Goal: Task Accomplishment & Management: Manage account settings

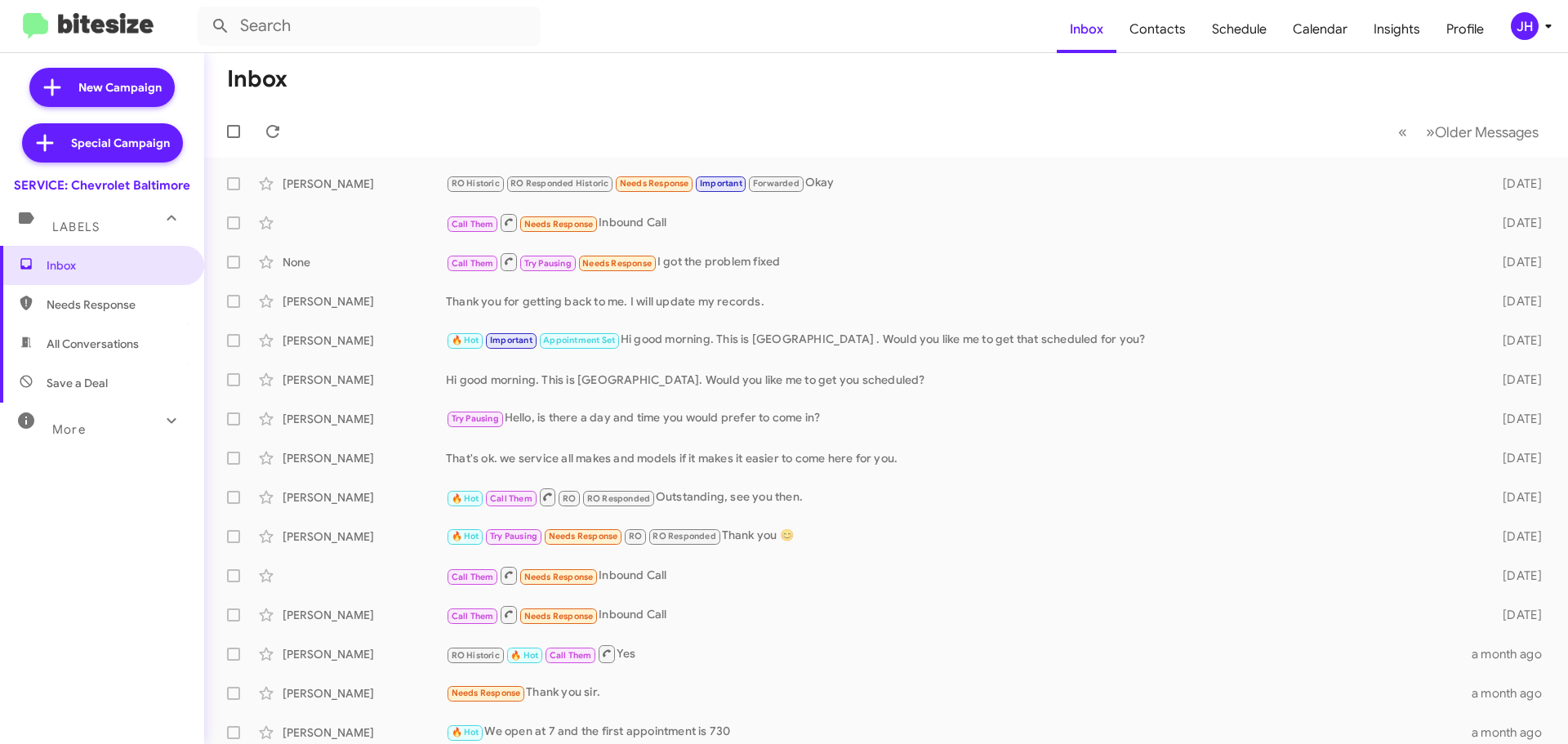
click at [1519, 26] on div "JH" at bounding box center [1524, 26] width 28 height 28
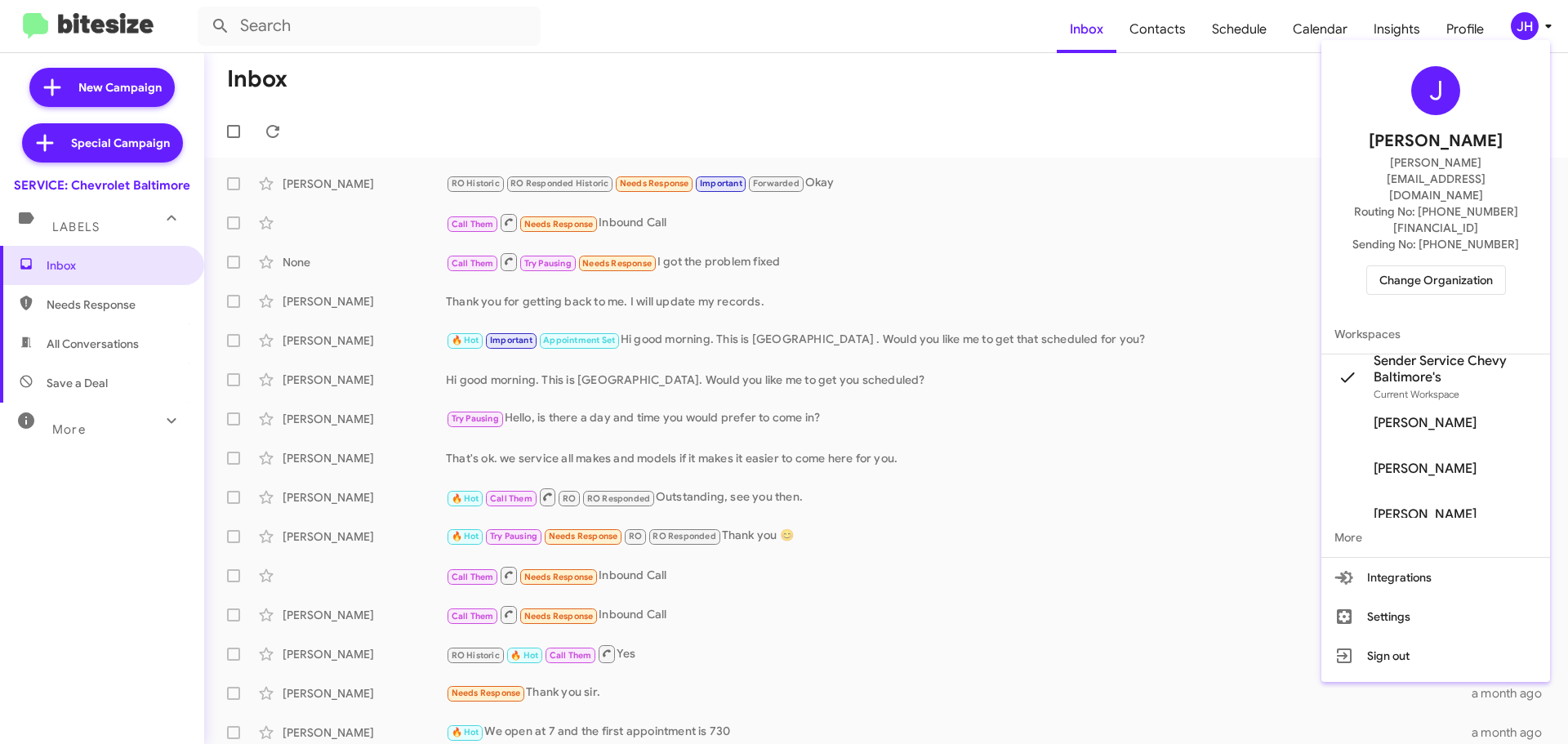
click at [1301, 64] on div at bounding box center [784, 372] width 1568 height 744
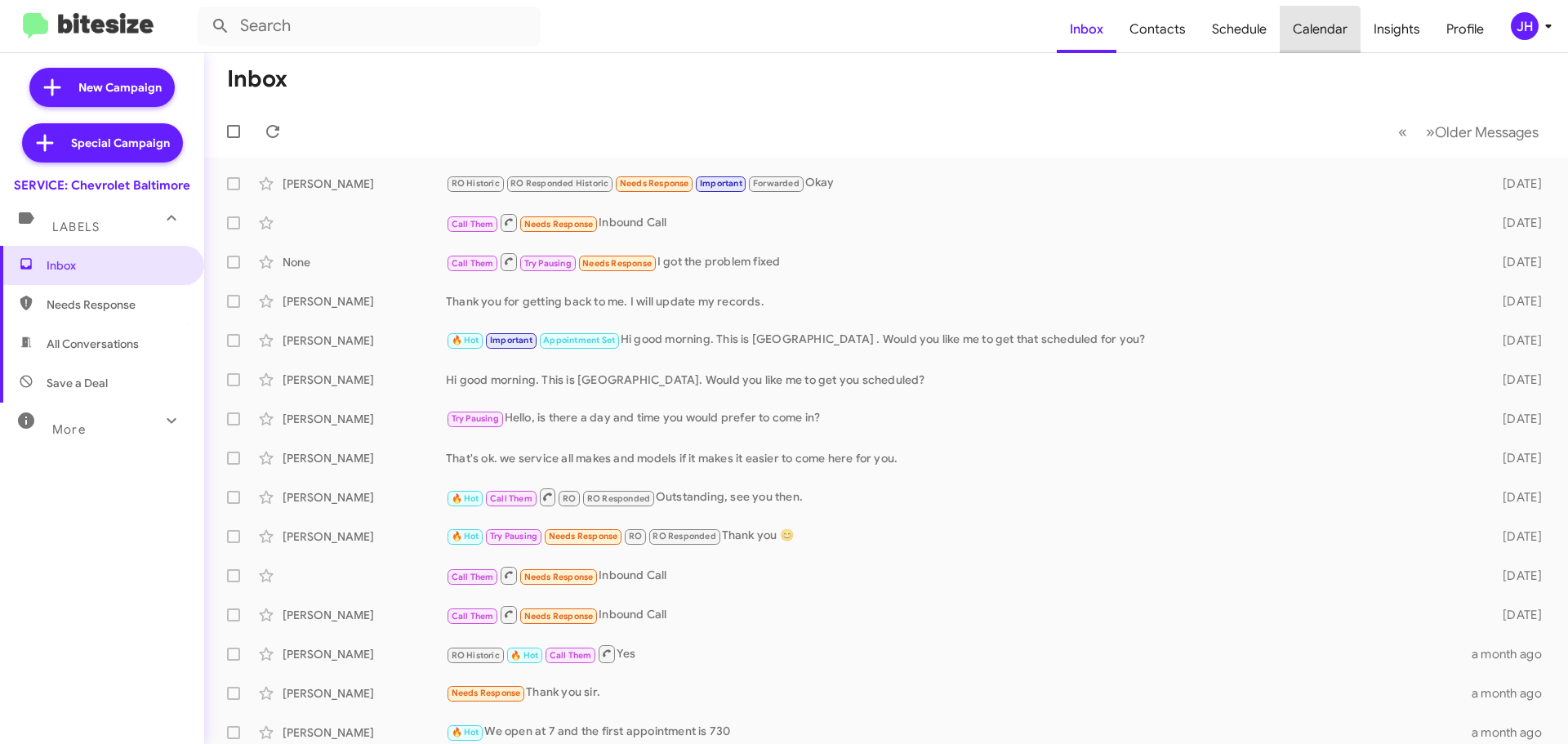
click at [1321, 38] on span "Calendar" at bounding box center [1320, 30] width 81 height 48
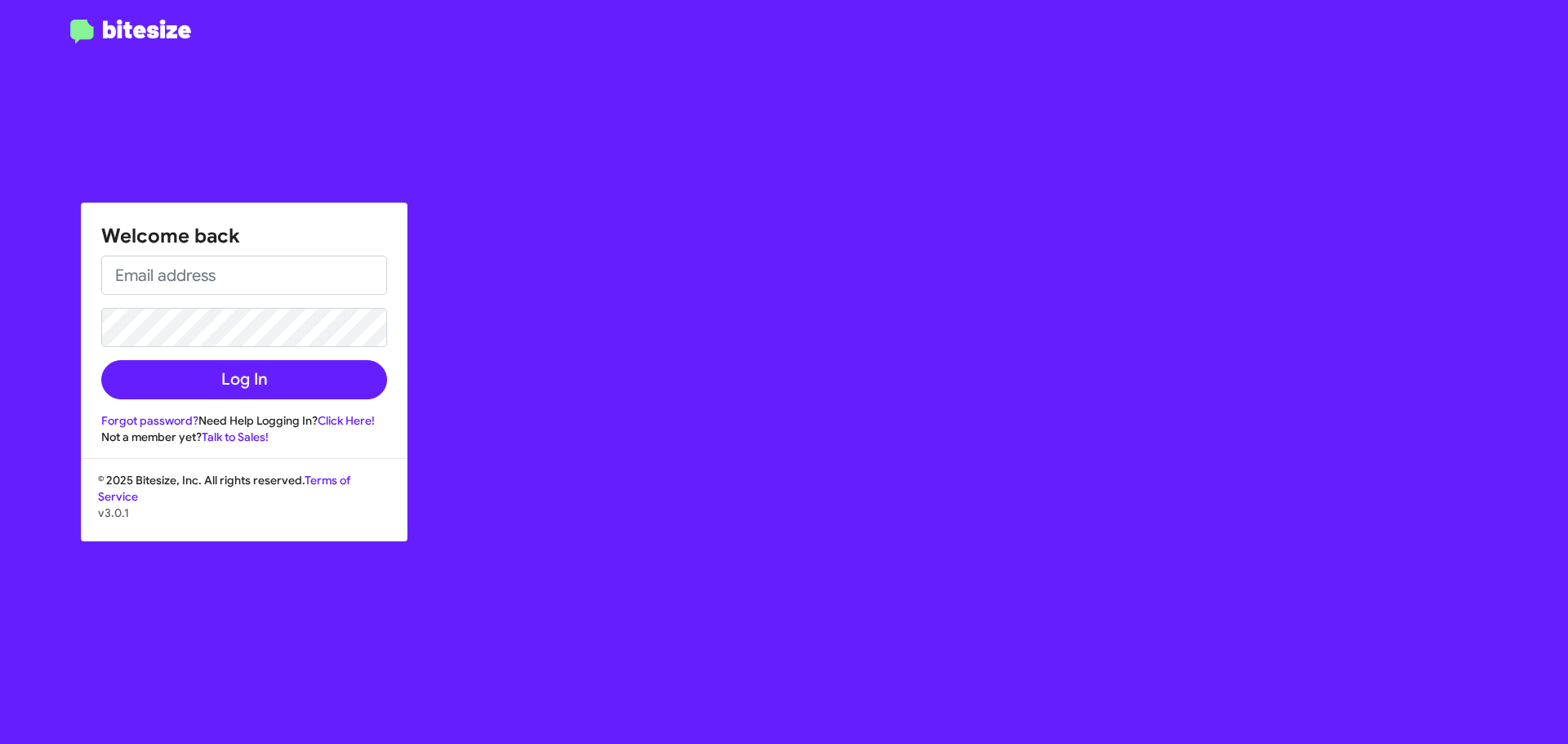
type input "[PERSON_NAME][EMAIL_ADDRESS][DOMAIN_NAME]"
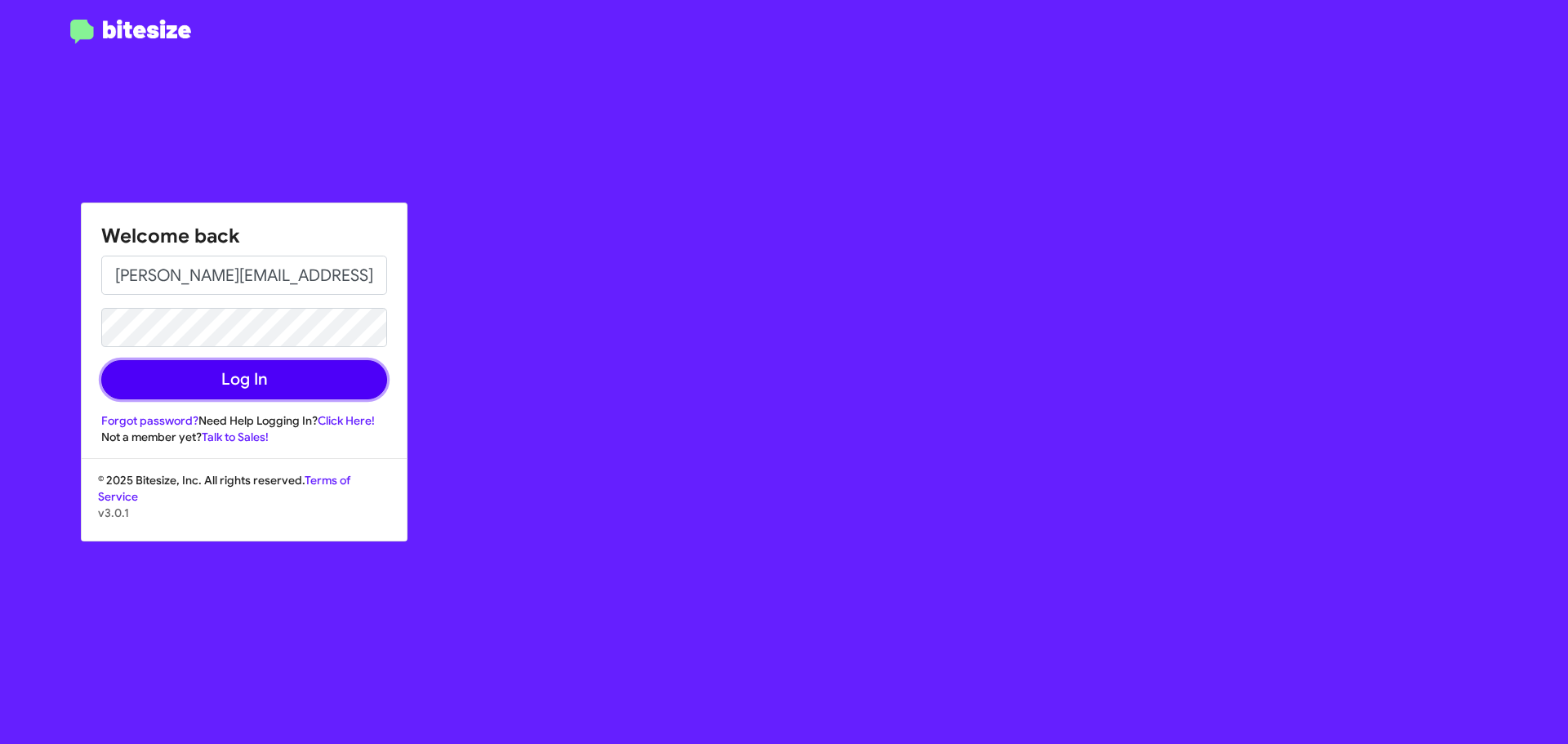
click at [225, 390] on button "Log In" at bounding box center [244, 380] width 286 height 39
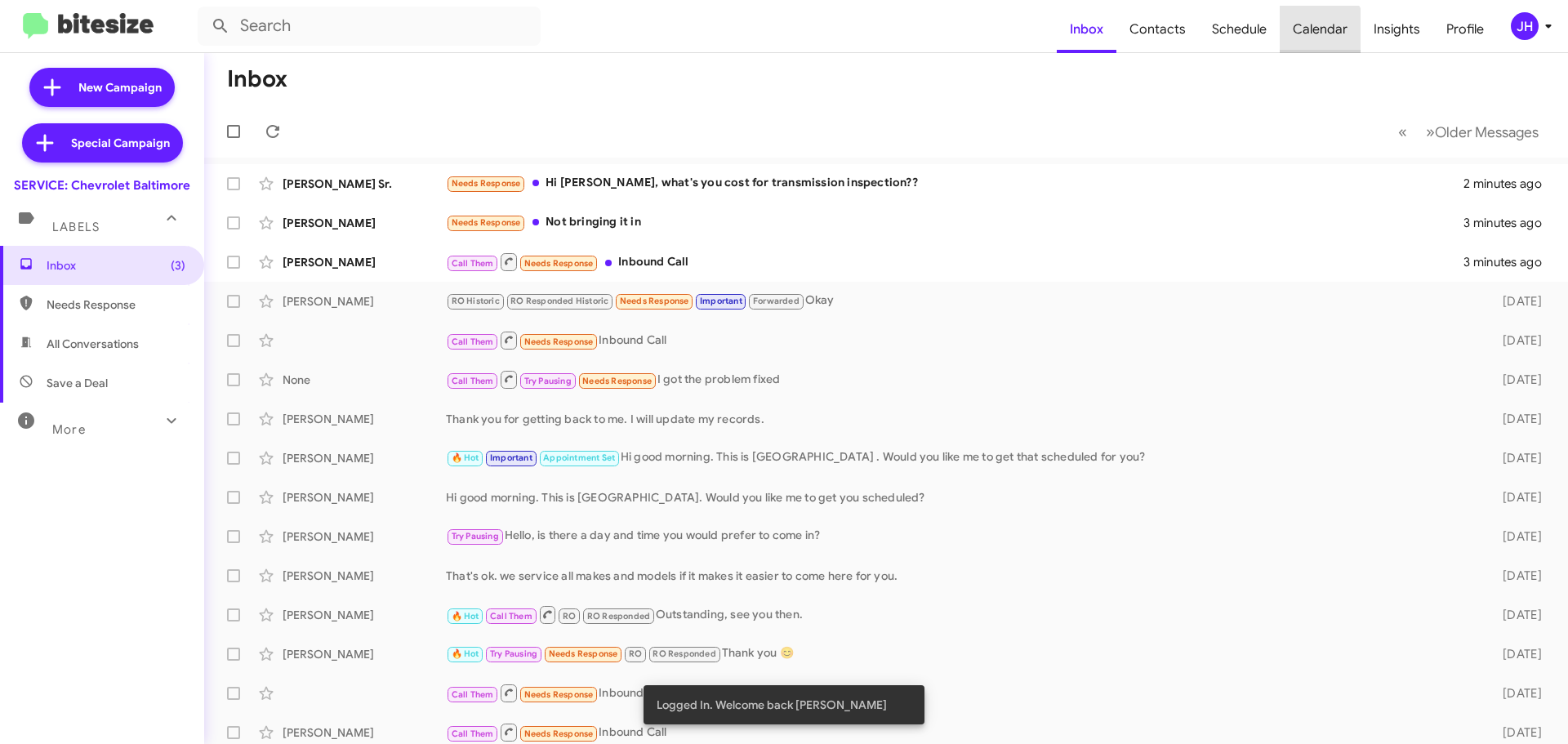
click at [1305, 38] on span "Calendar" at bounding box center [1320, 30] width 81 height 48
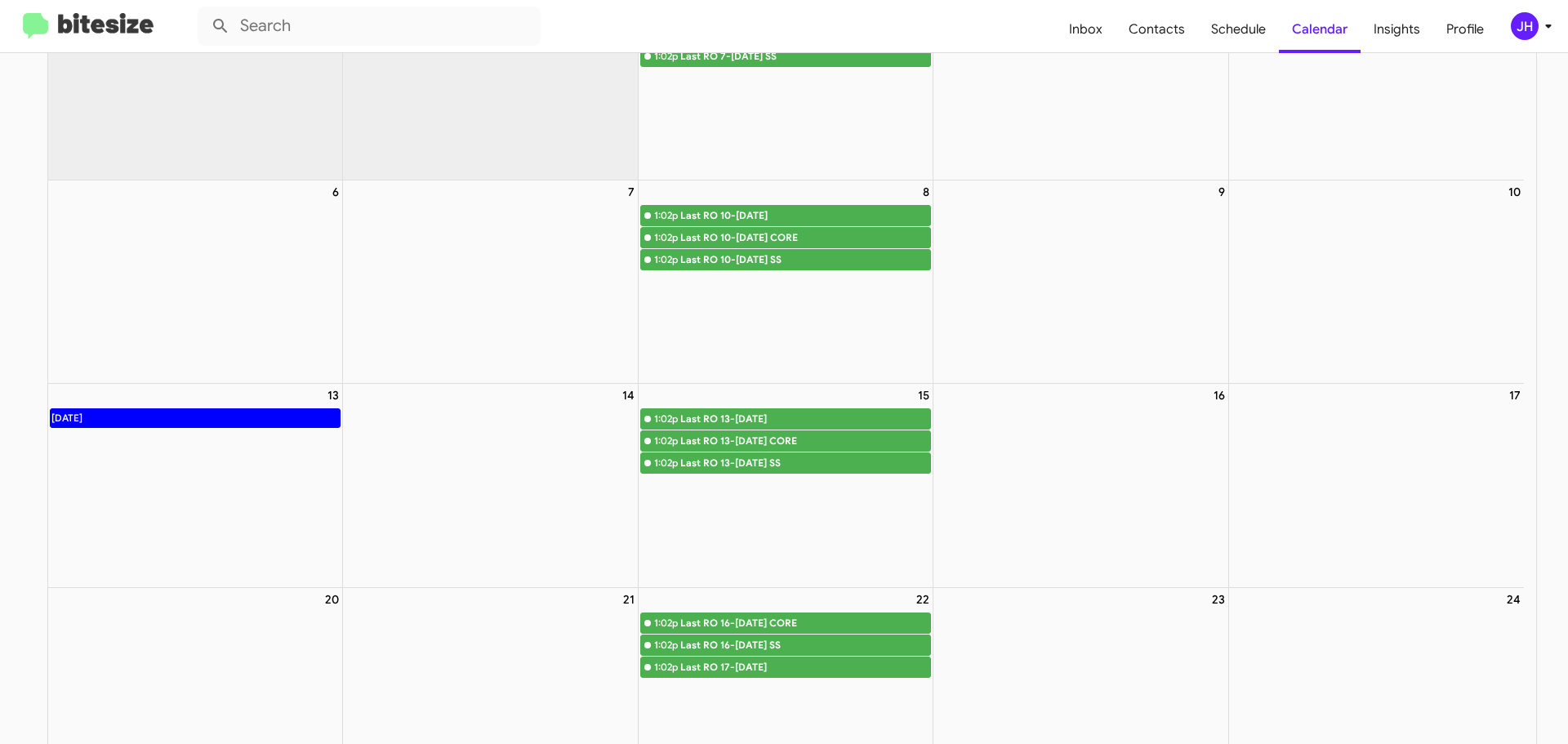
scroll to position [245, 0]
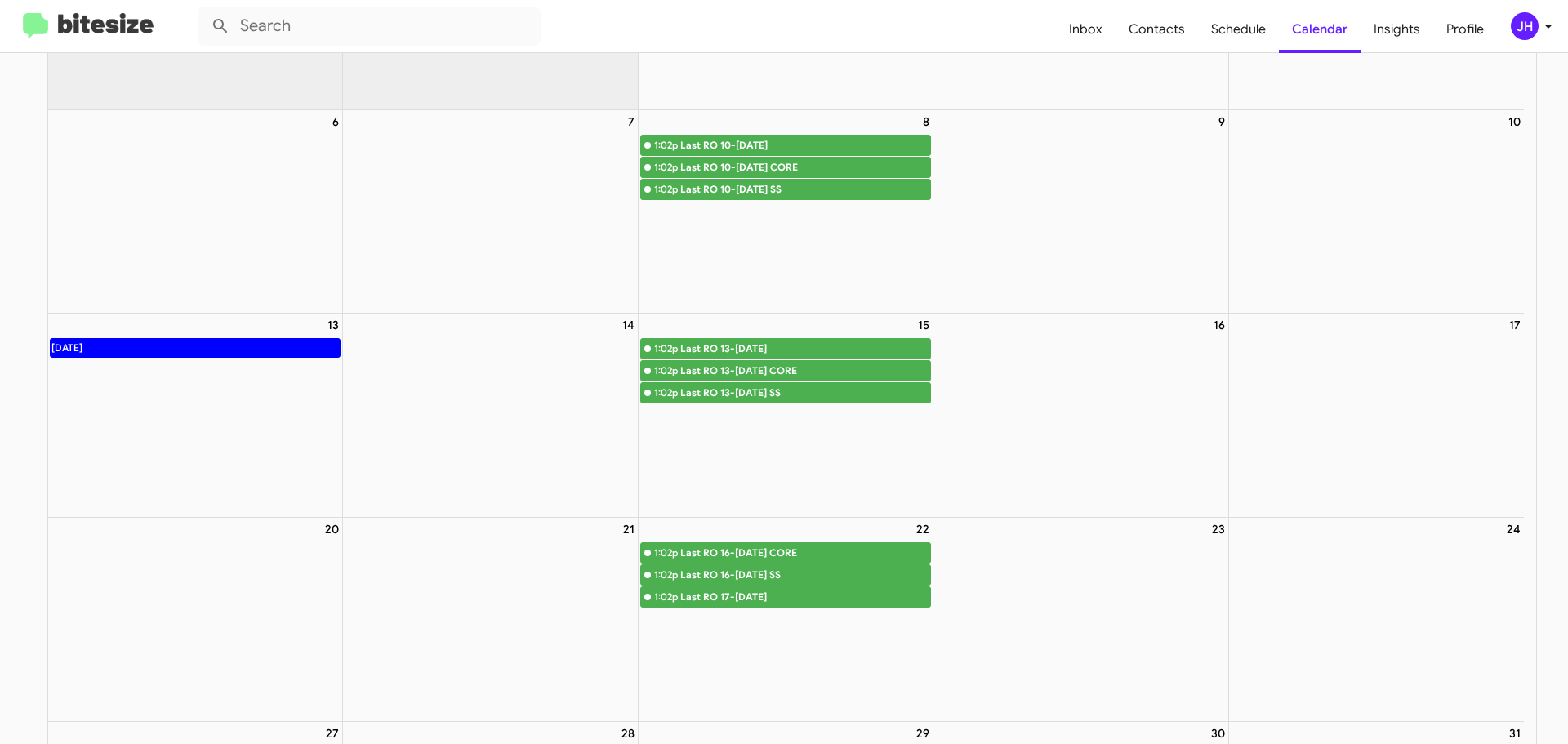
click at [1519, 31] on div "JH" at bounding box center [1524, 26] width 28 height 28
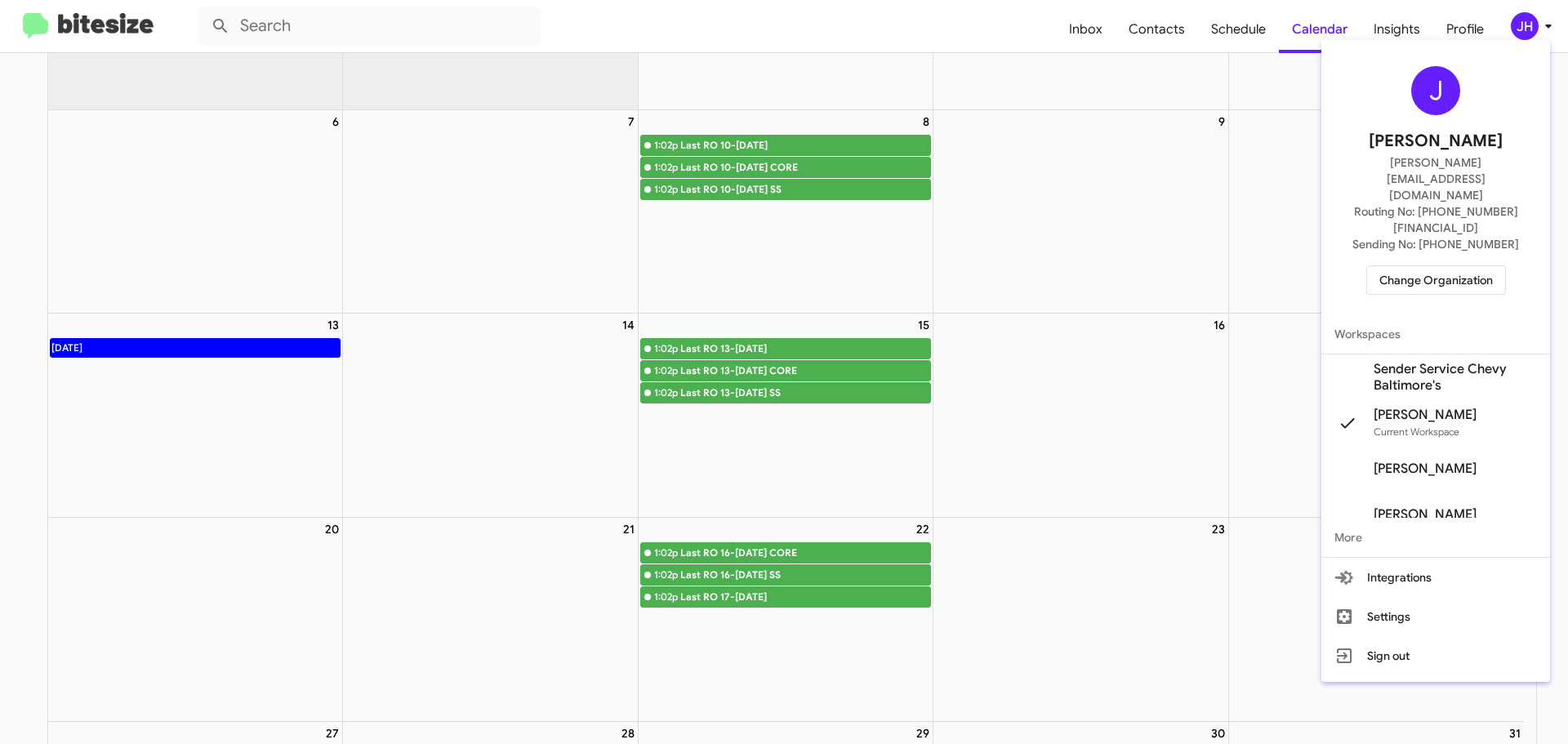
click at [1451, 266] on span "Change Organization" at bounding box center [1436, 280] width 113 height 28
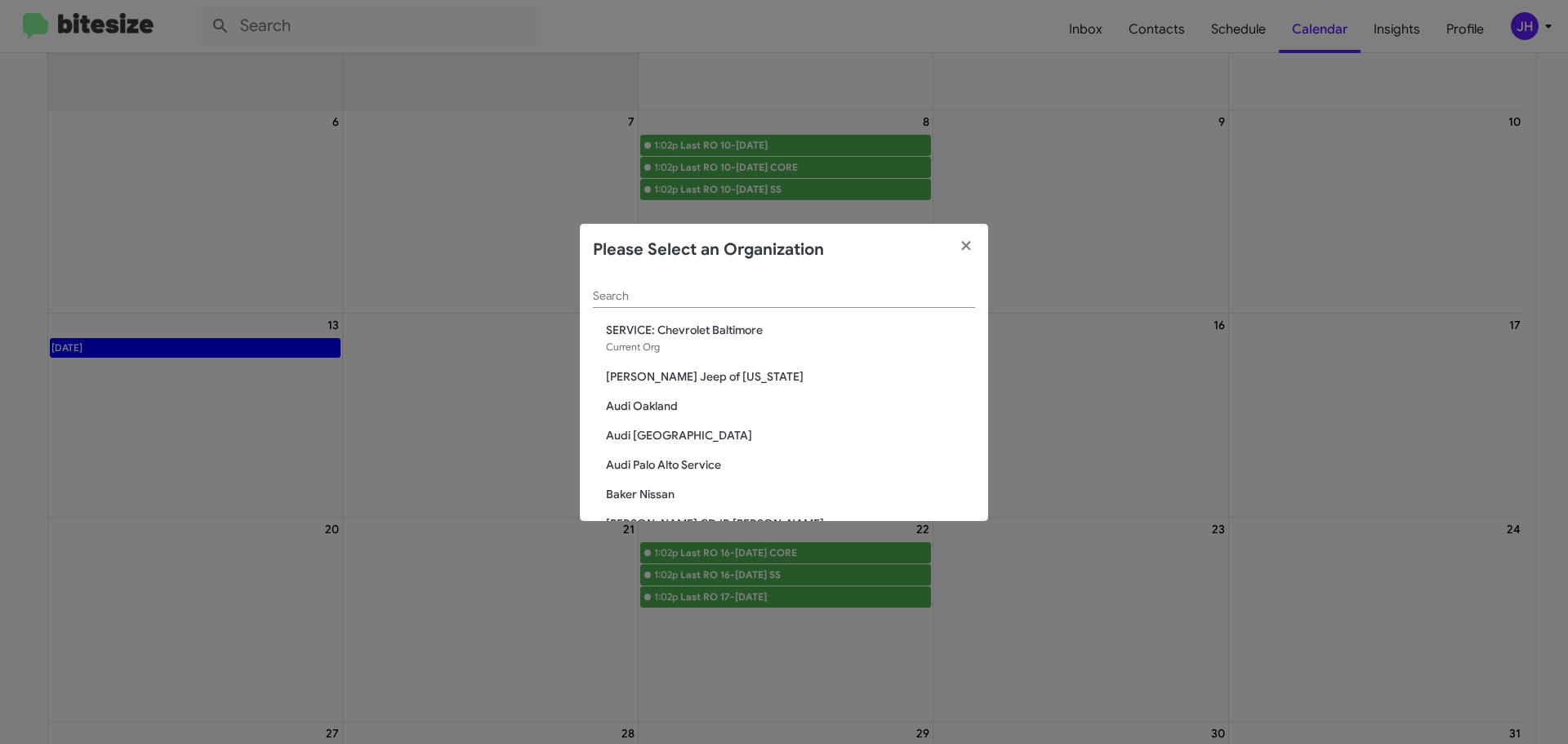
click at [676, 375] on span "Adams Jeep of Maryland" at bounding box center [790, 376] width 369 height 16
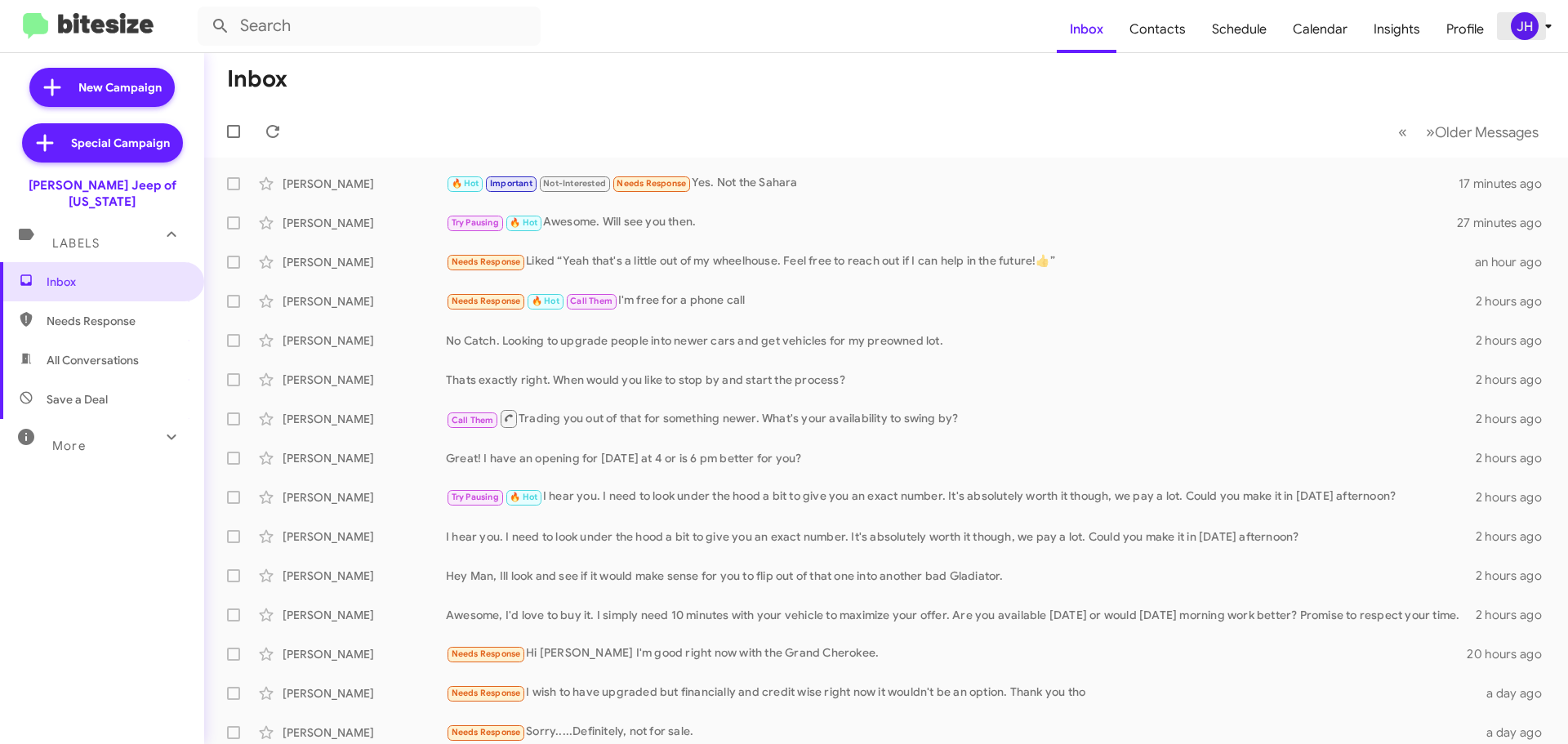
click at [1536, 26] on div "JH" at bounding box center [1524, 26] width 28 height 28
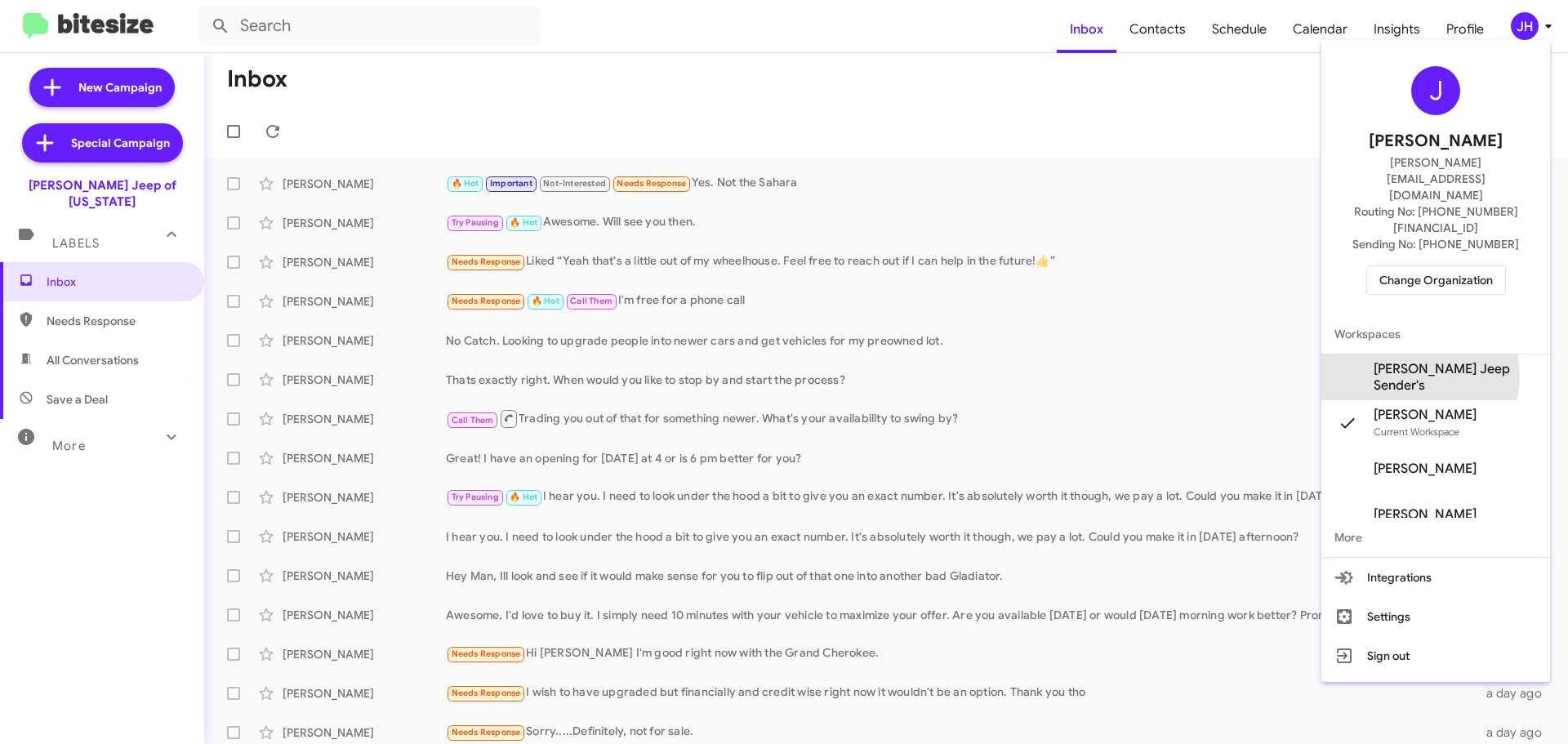
click at [1426, 361] on span "Adams Jeep Sender's" at bounding box center [1455, 377] width 163 height 32
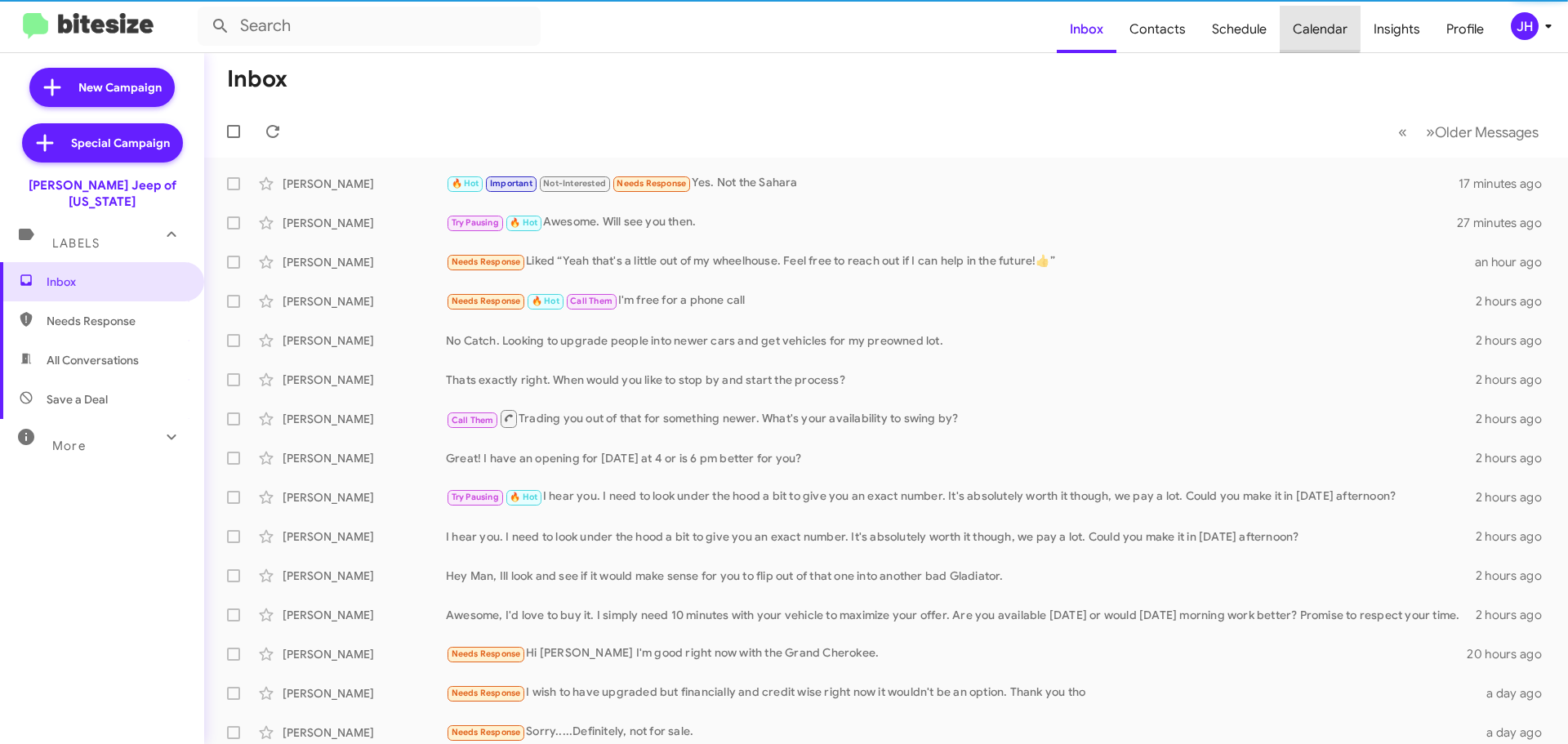
click at [1295, 23] on span "Calendar" at bounding box center [1320, 30] width 81 height 48
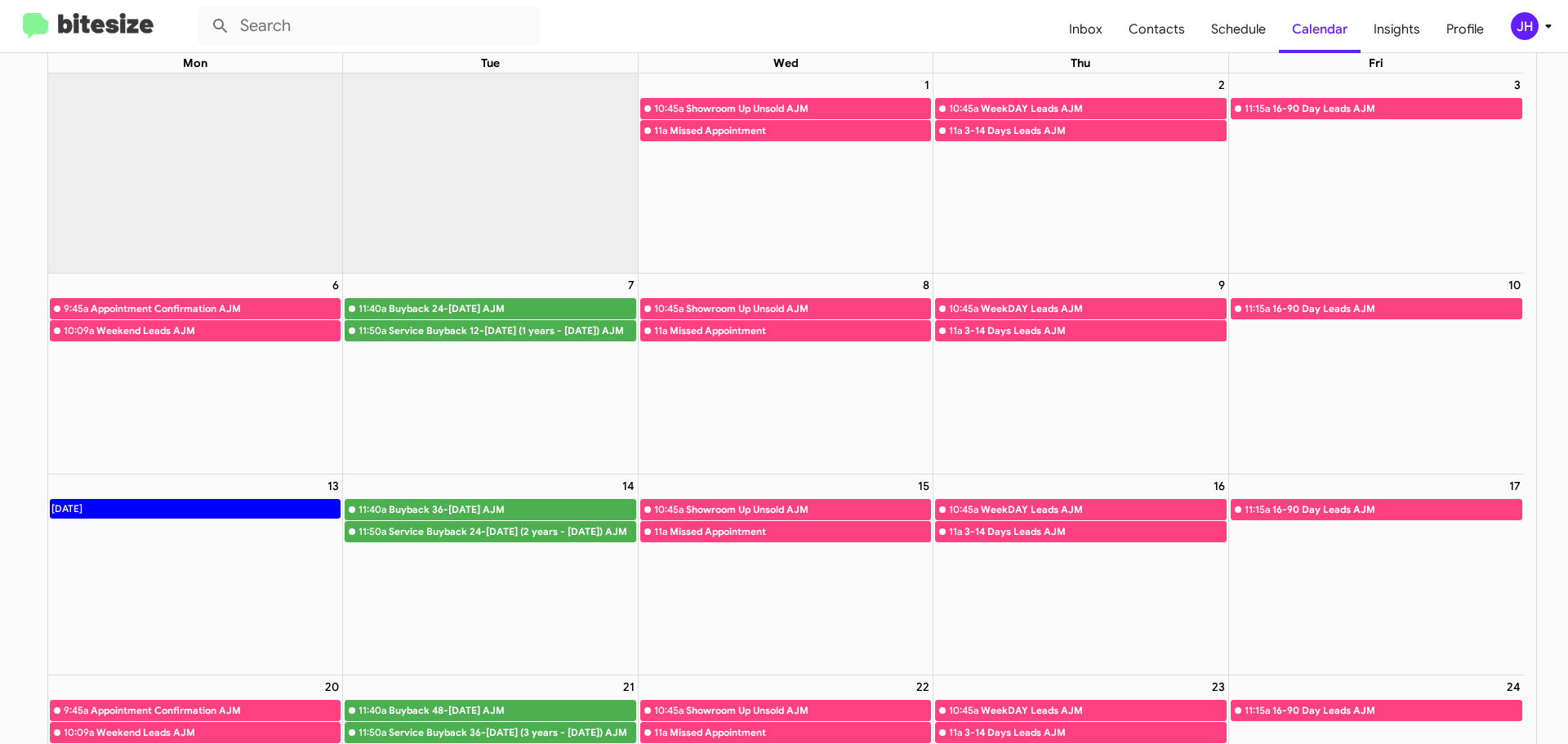
scroll to position [82, 0]
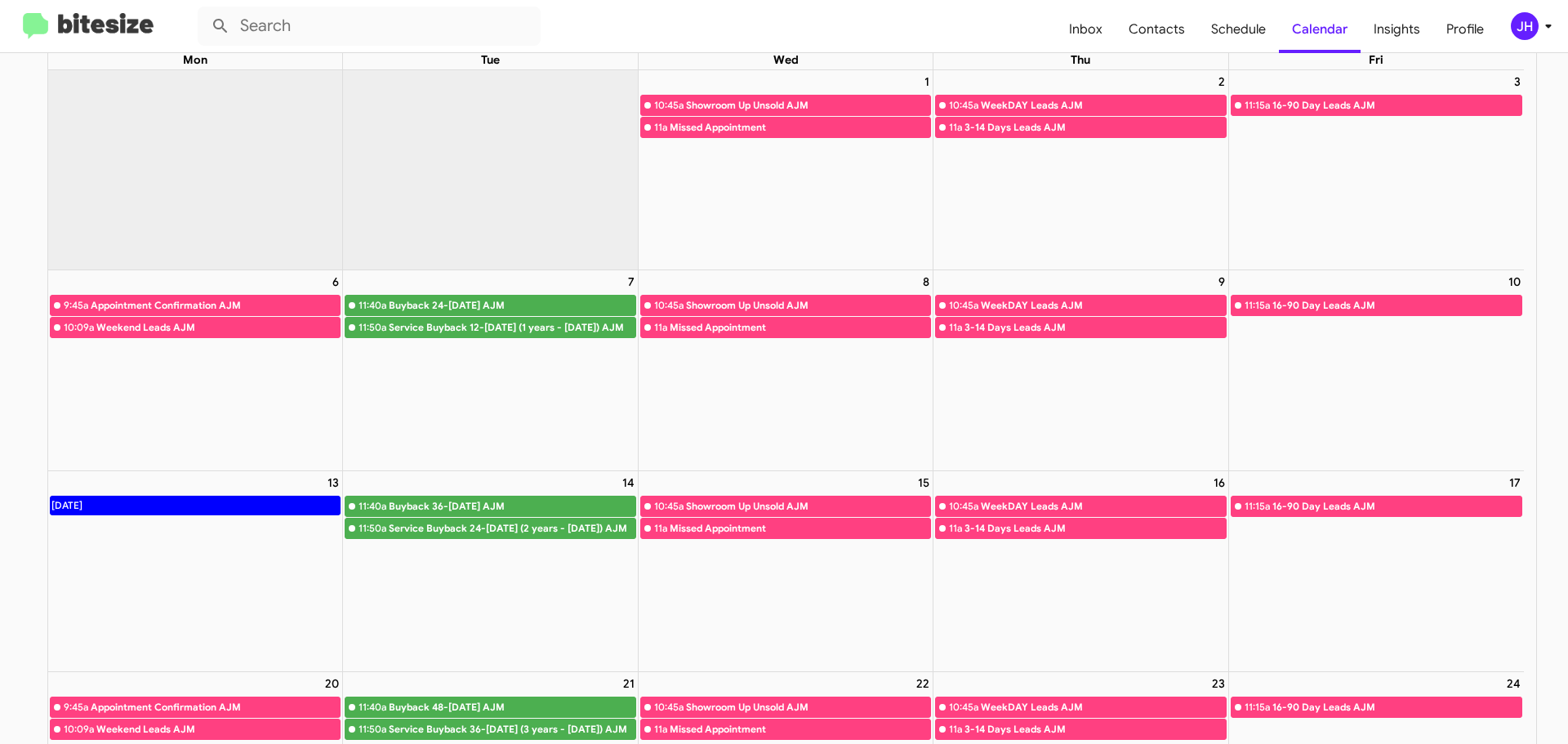
click at [1537, 27] on div "JH" at bounding box center [1524, 26] width 28 height 28
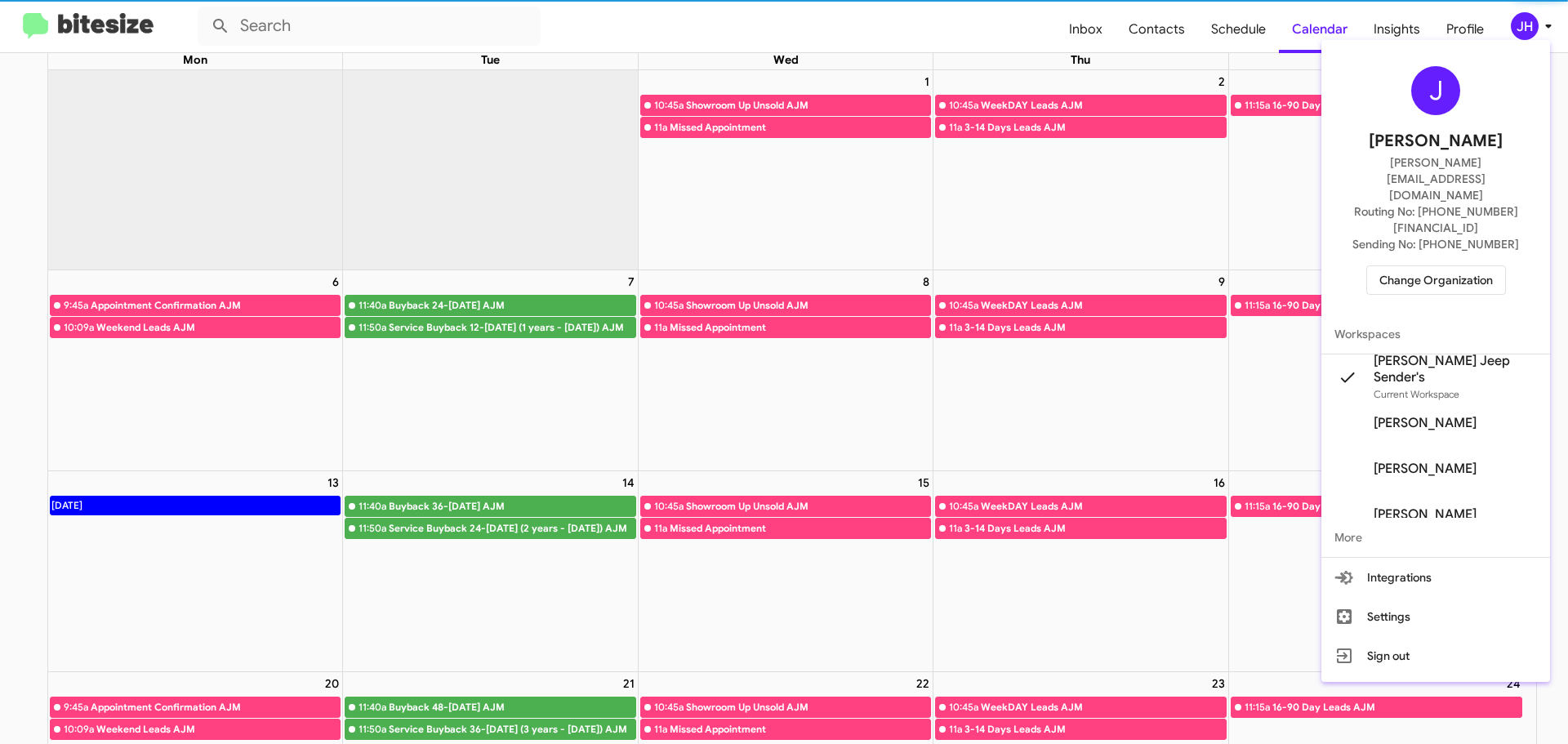
click at [1484, 266] on span "Change Organization" at bounding box center [1436, 280] width 113 height 28
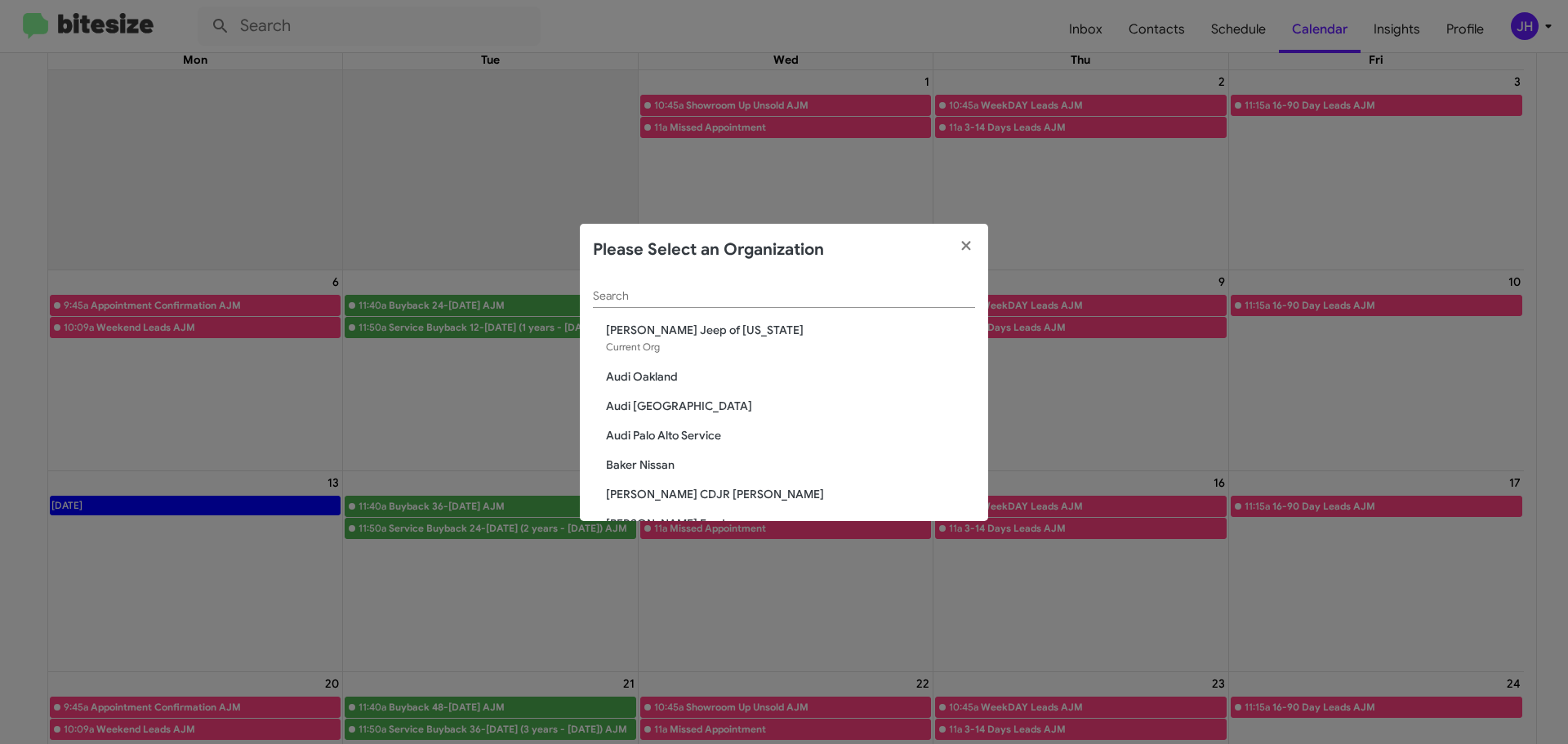
click at [650, 297] on input "Search" at bounding box center [784, 296] width 382 height 13
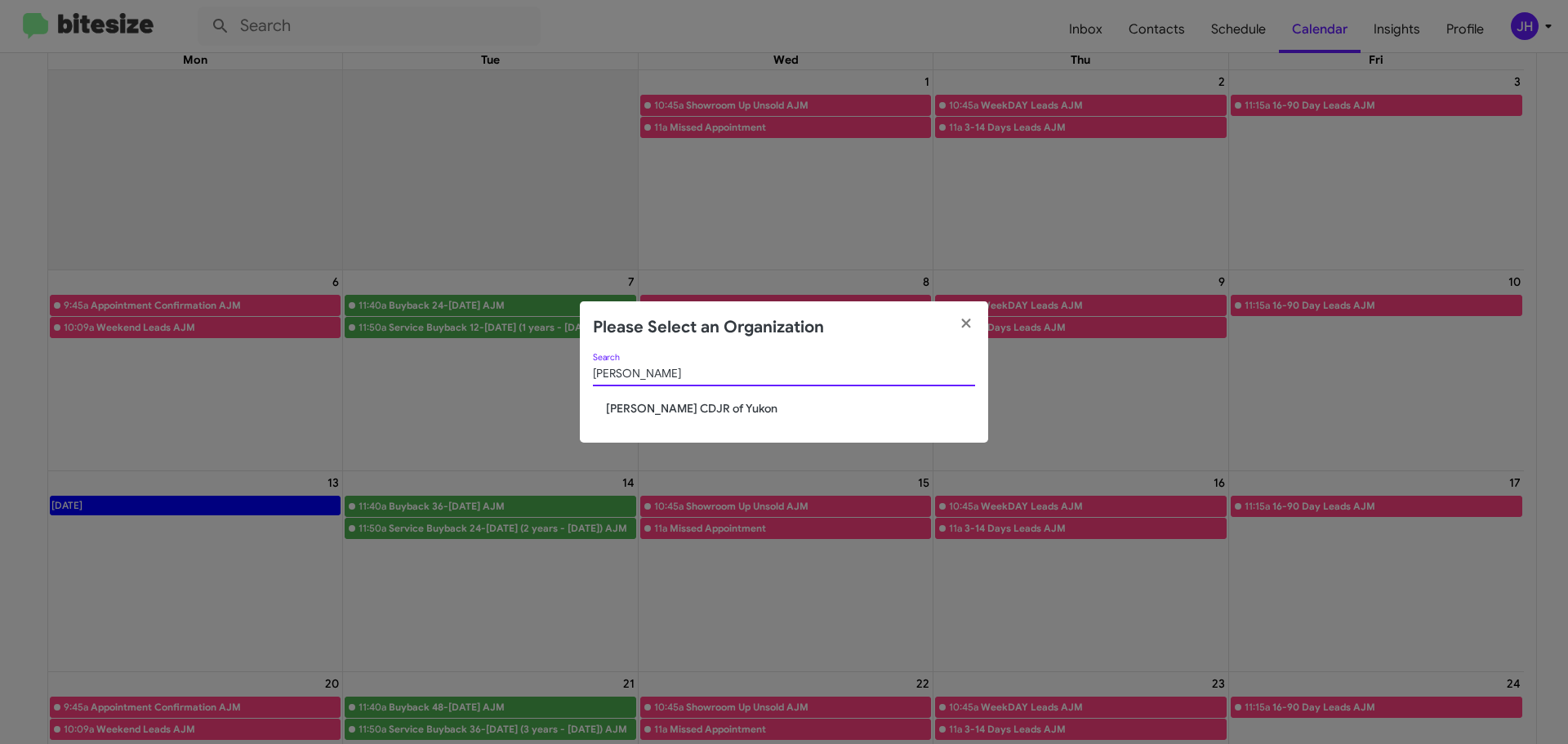
type input "joe"
click at [669, 412] on span "[PERSON_NAME] CDJR of Yukon" at bounding box center [790, 408] width 369 height 16
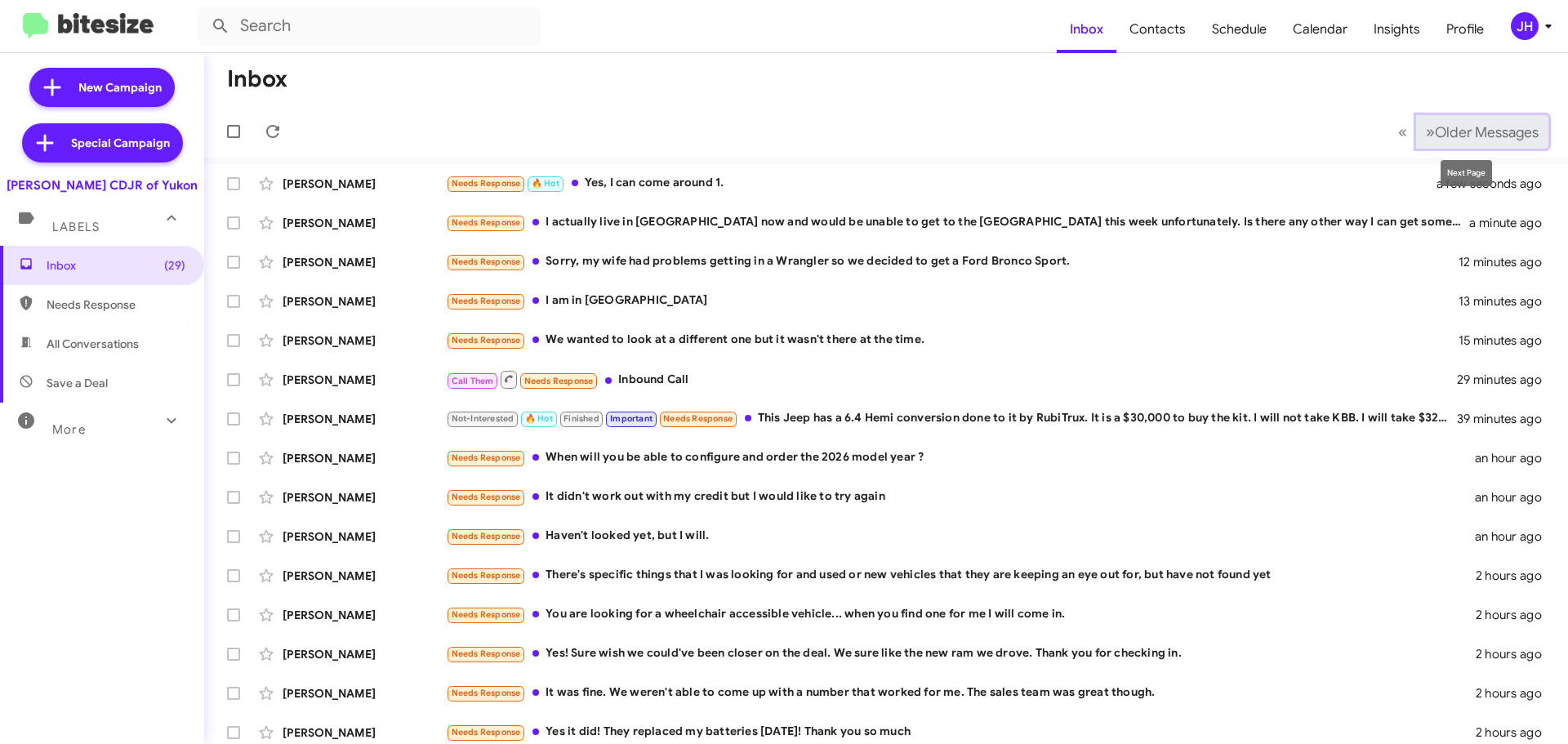
click at [1426, 124] on span "»" at bounding box center [1431, 132] width 9 height 20
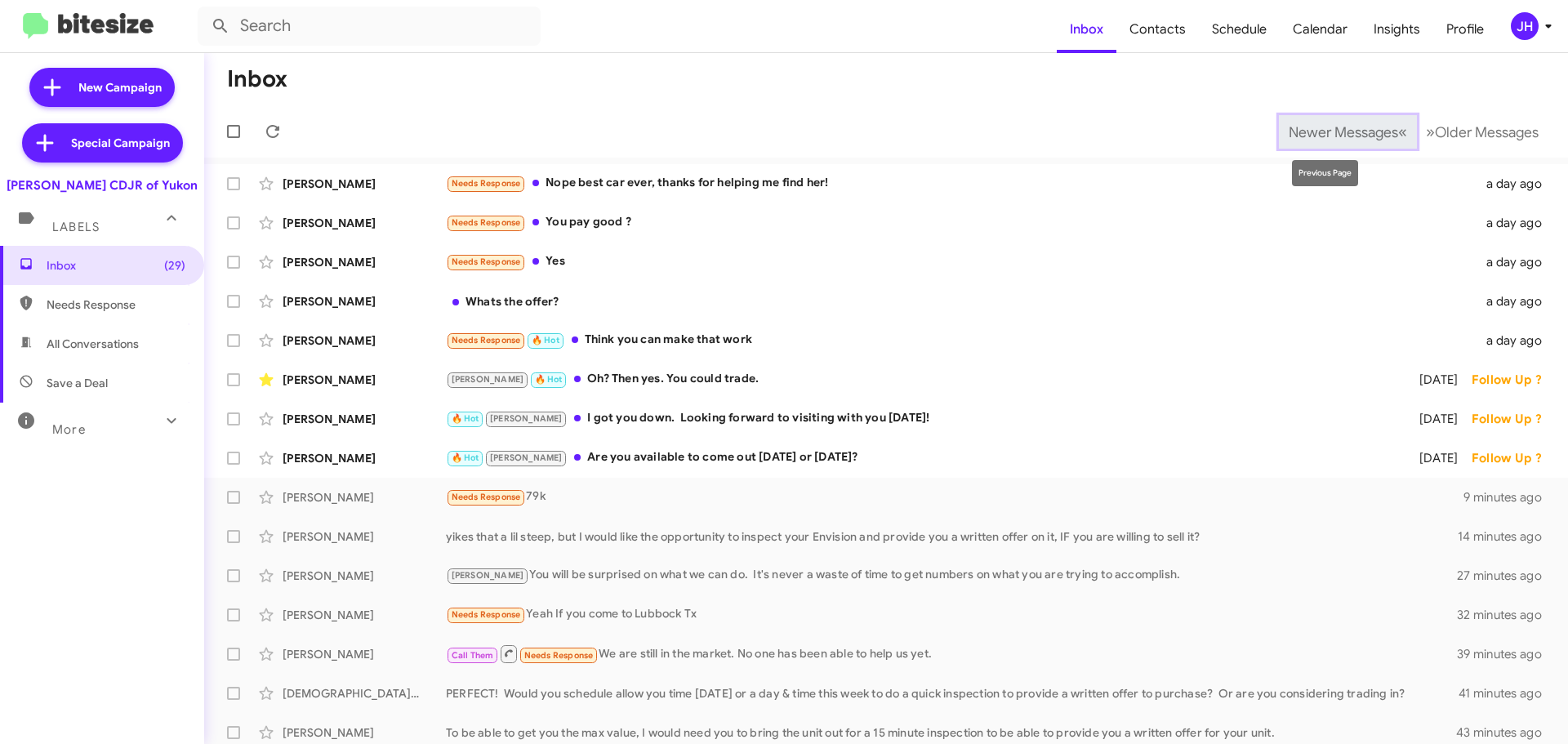
click at [1353, 136] on span "Newer Messages" at bounding box center [1344, 132] width 109 height 18
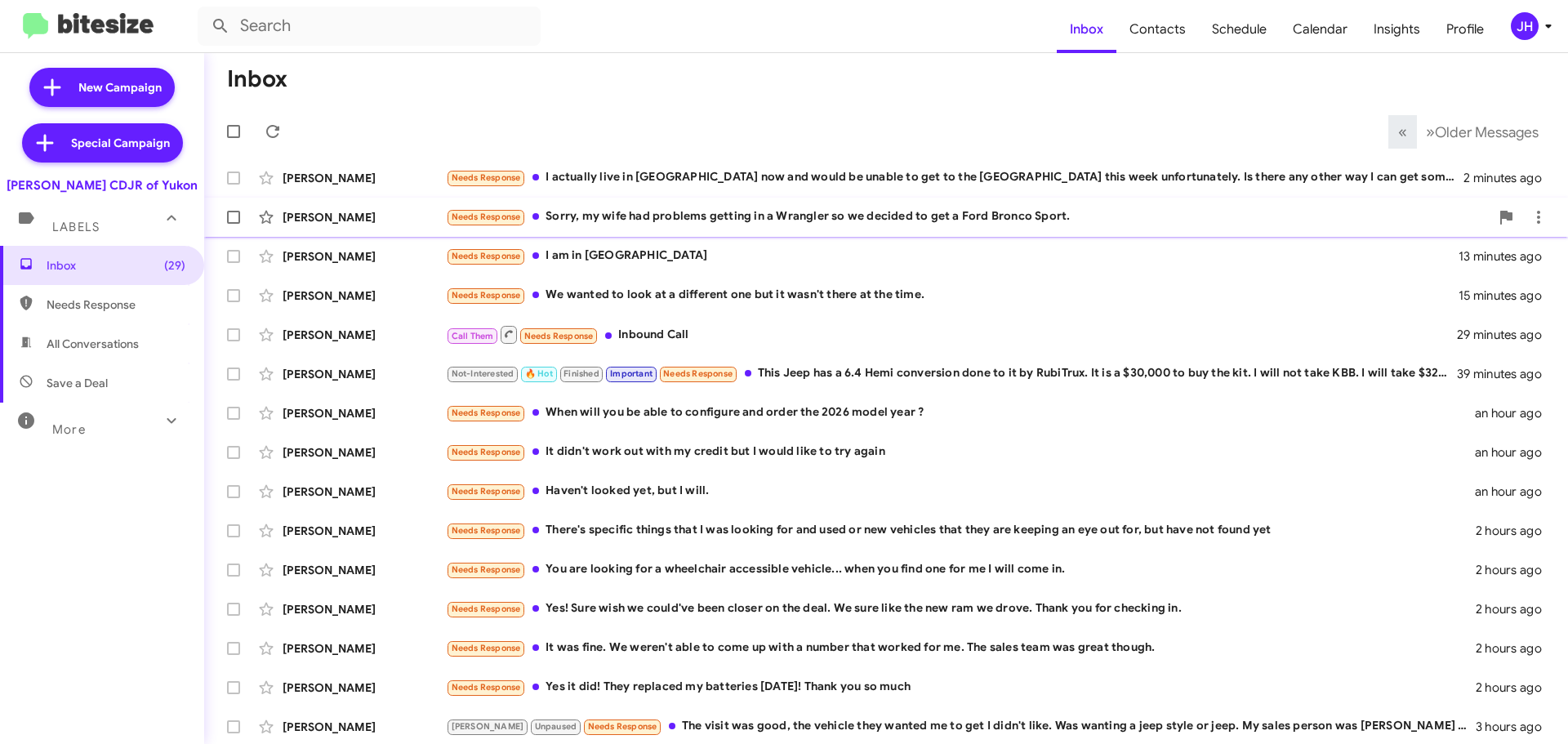
scroll to position [204, 0]
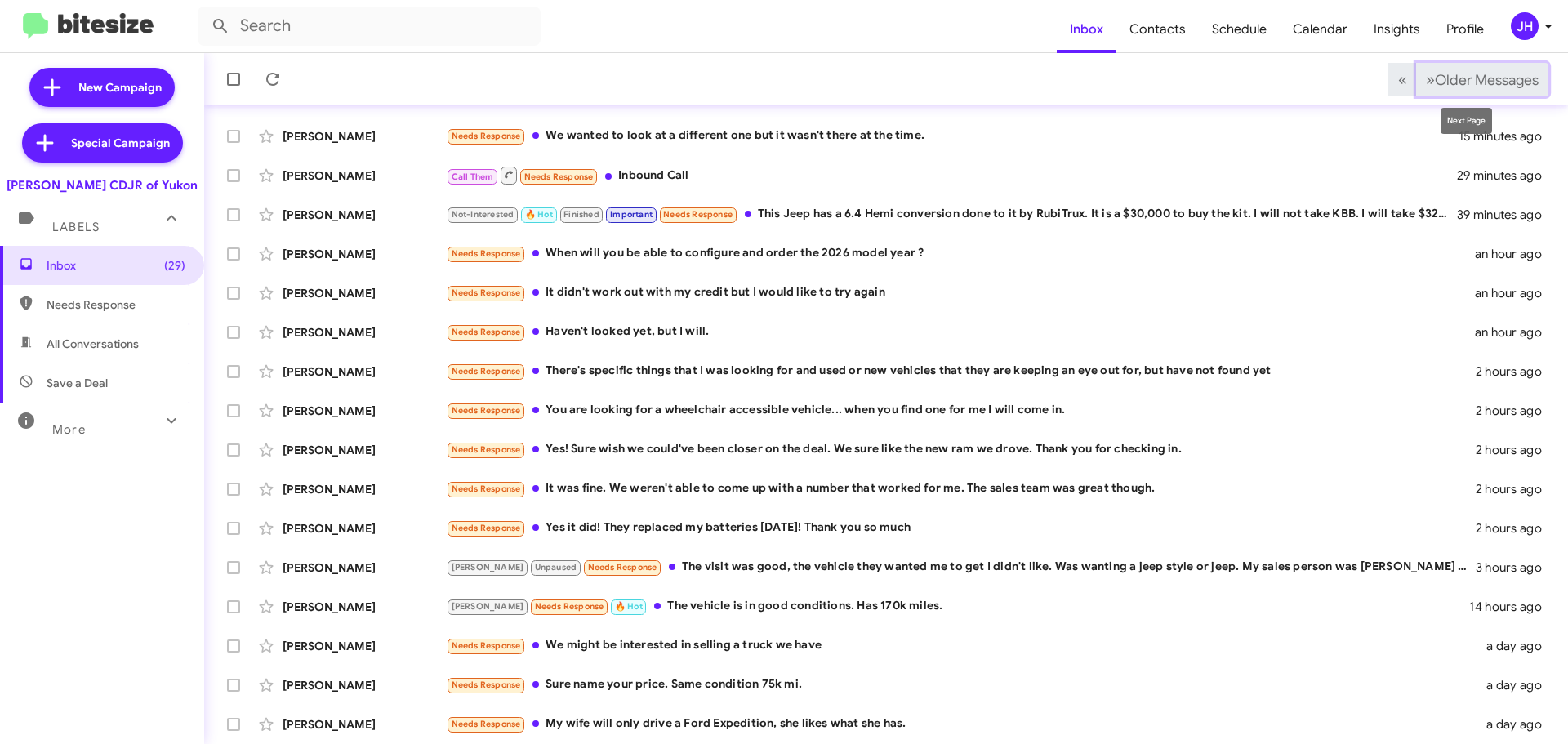
click at [1471, 93] on button "» Next Older Messages" at bounding box center [1482, 79] width 132 height 33
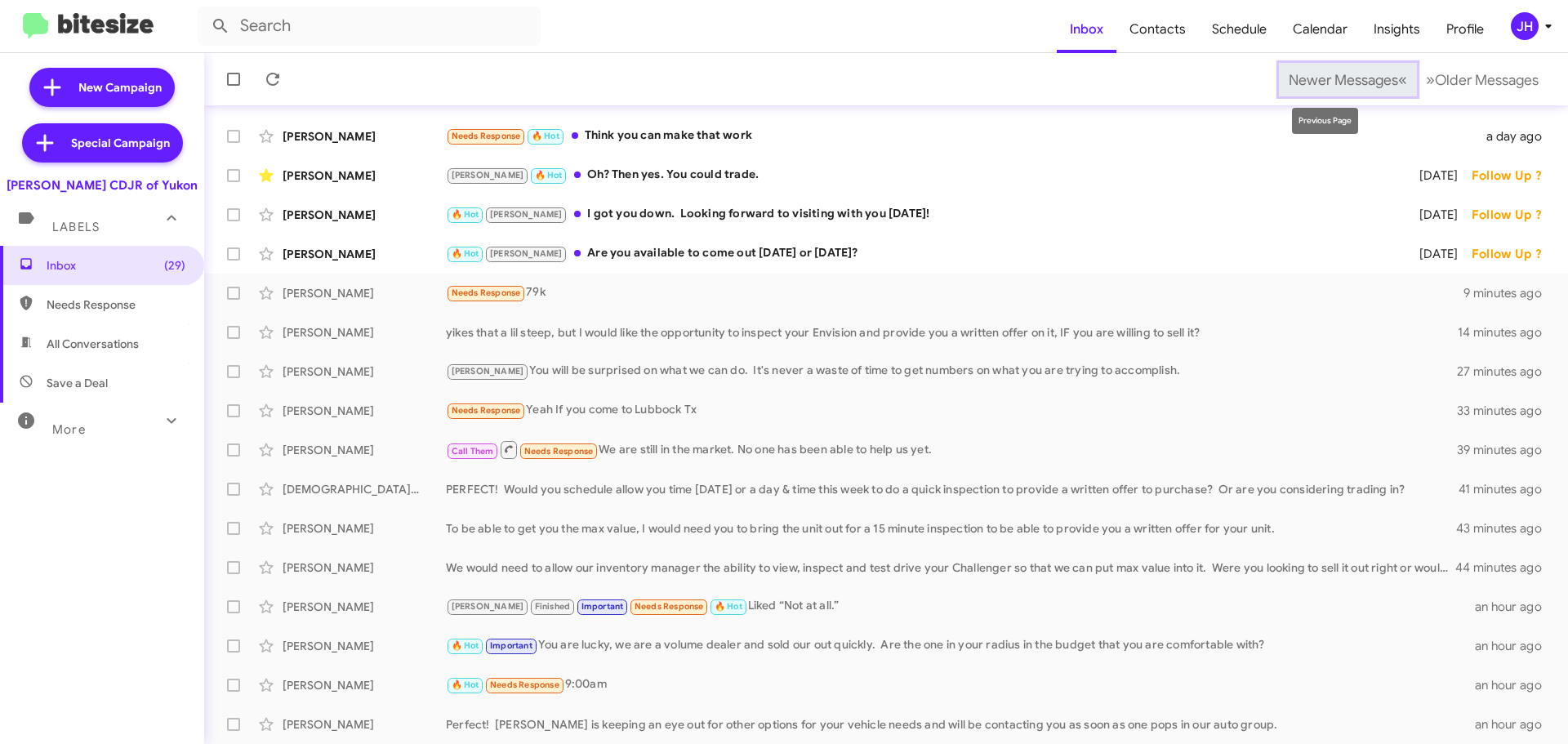
click at [1336, 91] on button "Newer Messages « Previous" at bounding box center [1348, 79] width 138 height 33
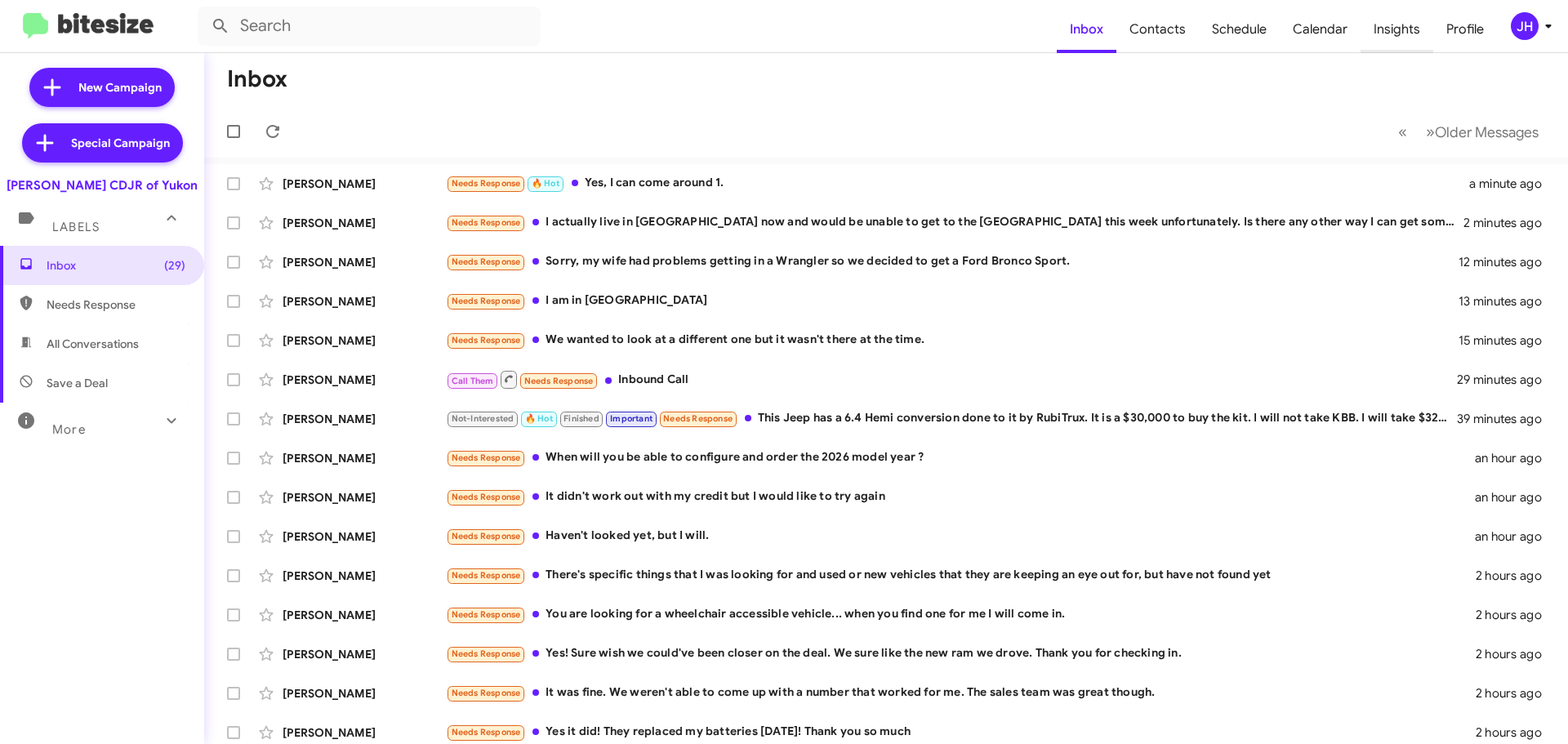
click at [1398, 37] on span "Insights" at bounding box center [1397, 30] width 73 height 48
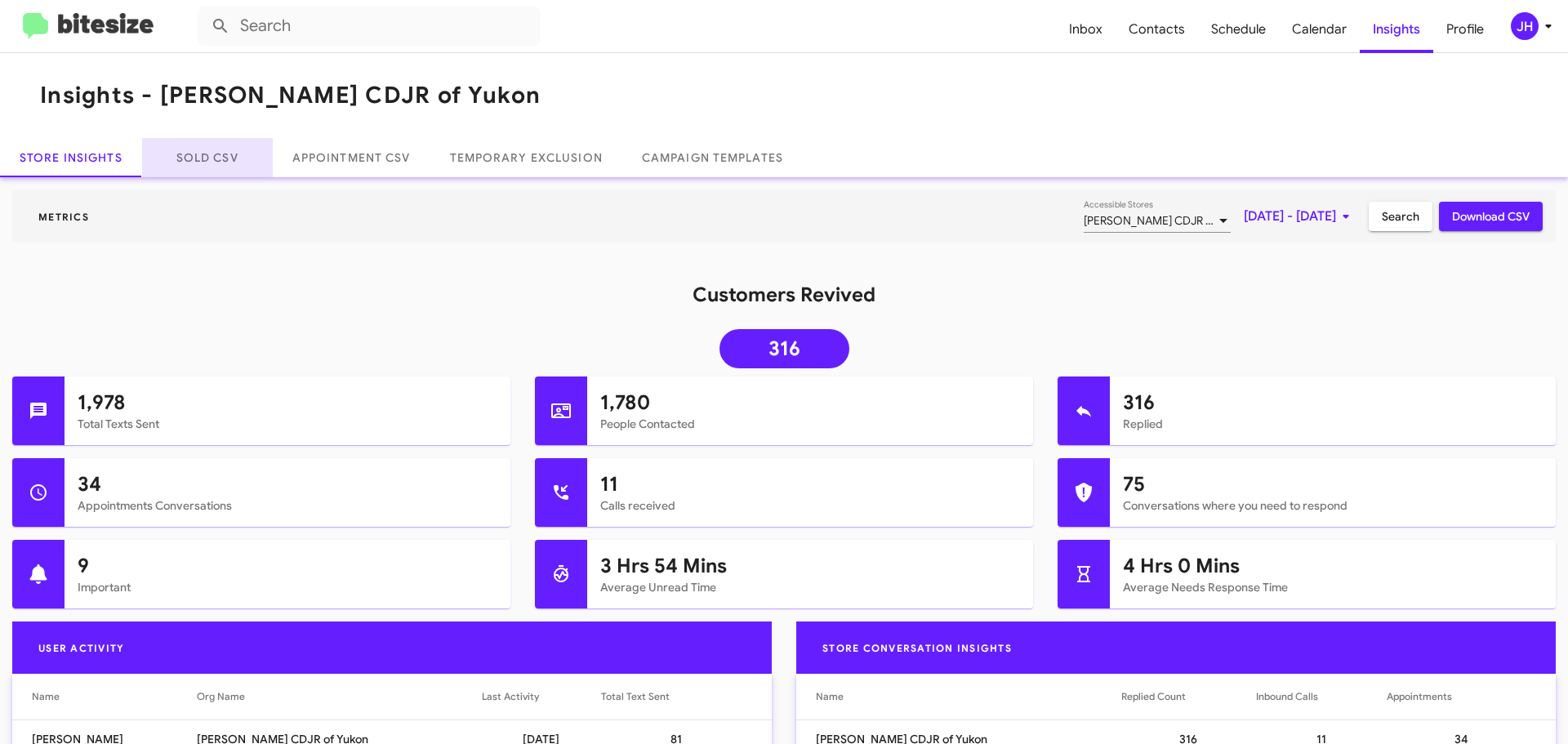
click at [186, 169] on link "Sold CSV" at bounding box center [207, 158] width 131 height 39
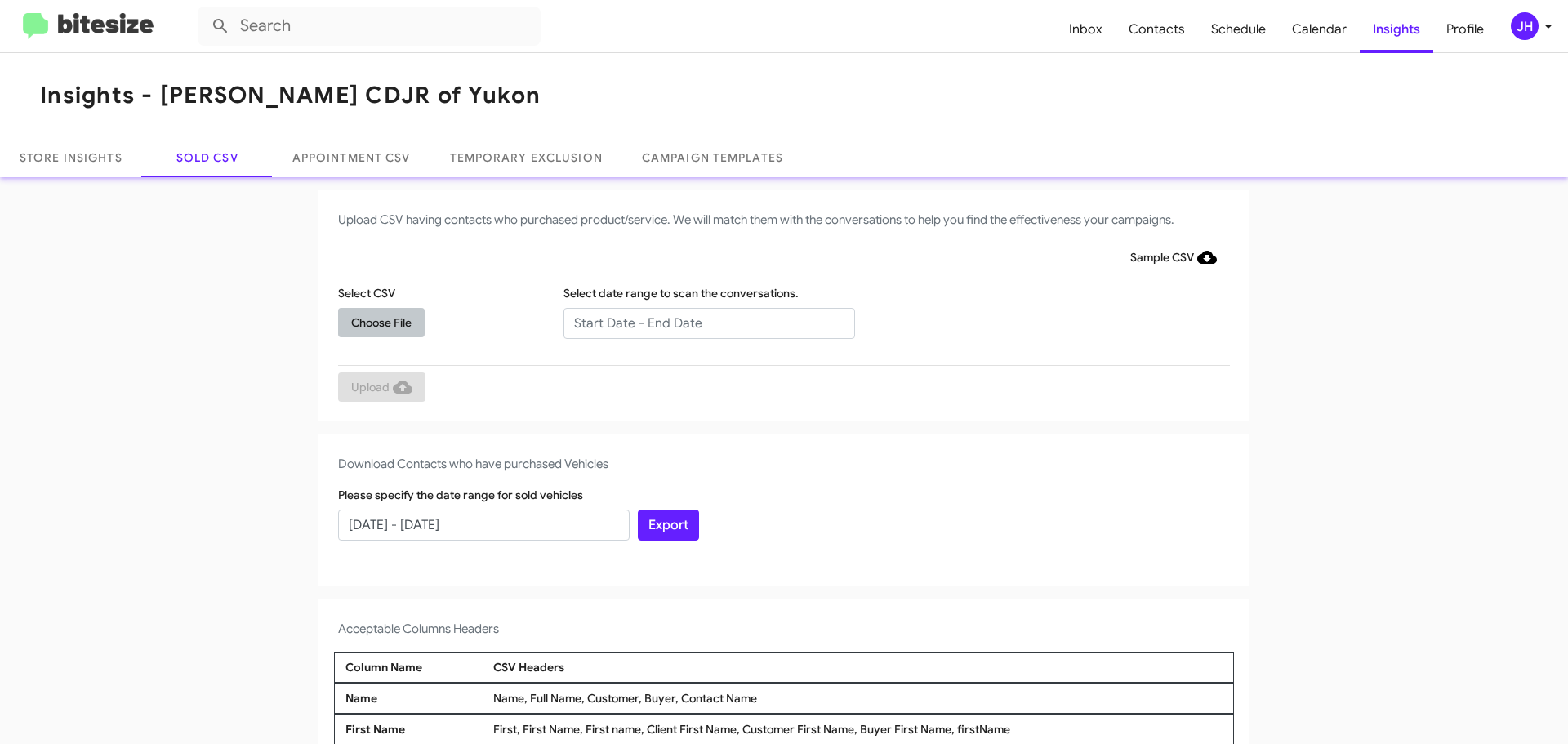
click at [387, 327] on span "Choose File" at bounding box center [381, 323] width 61 height 29
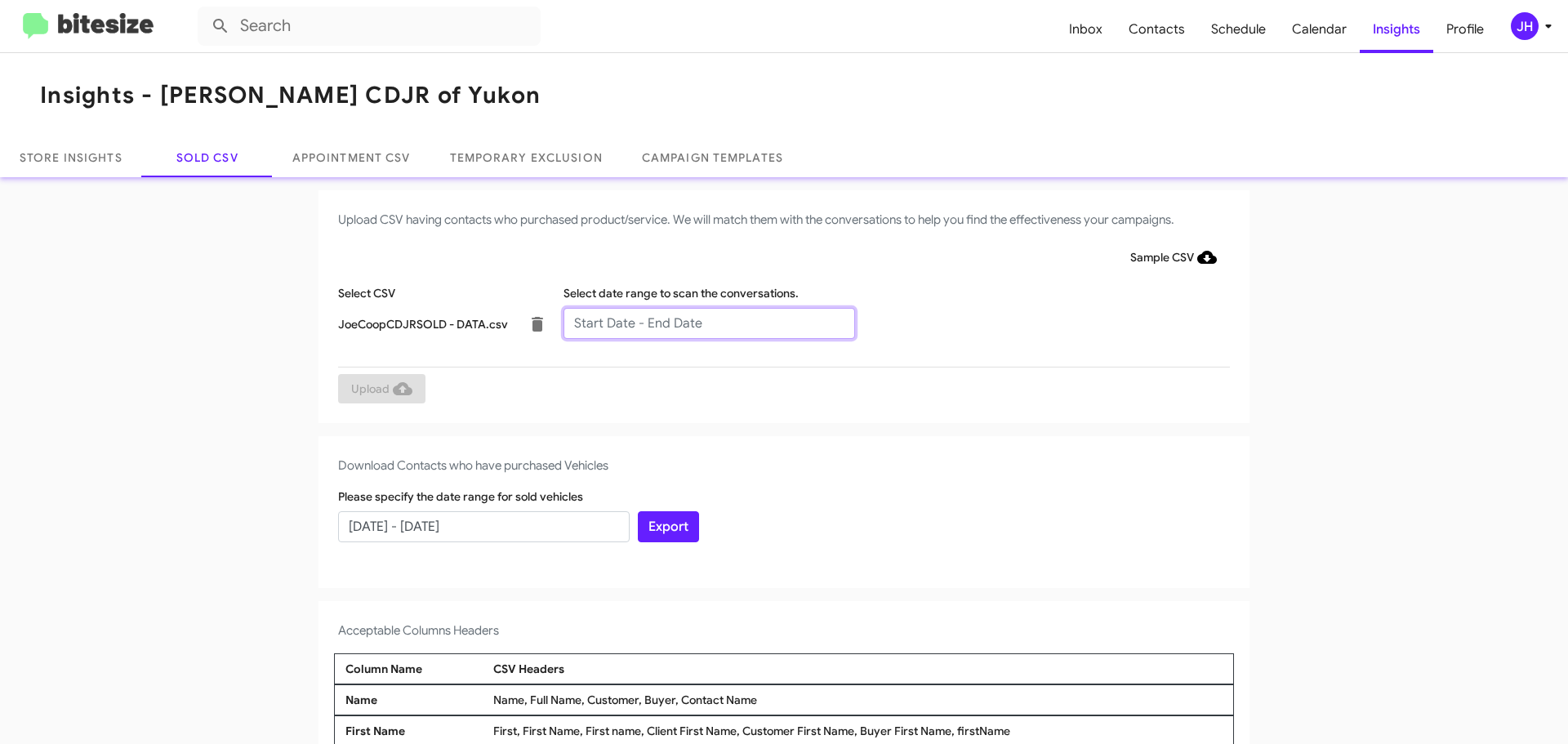
click at [617, 310] on input "text" at bounding box center [710, 323] width 292 height 31
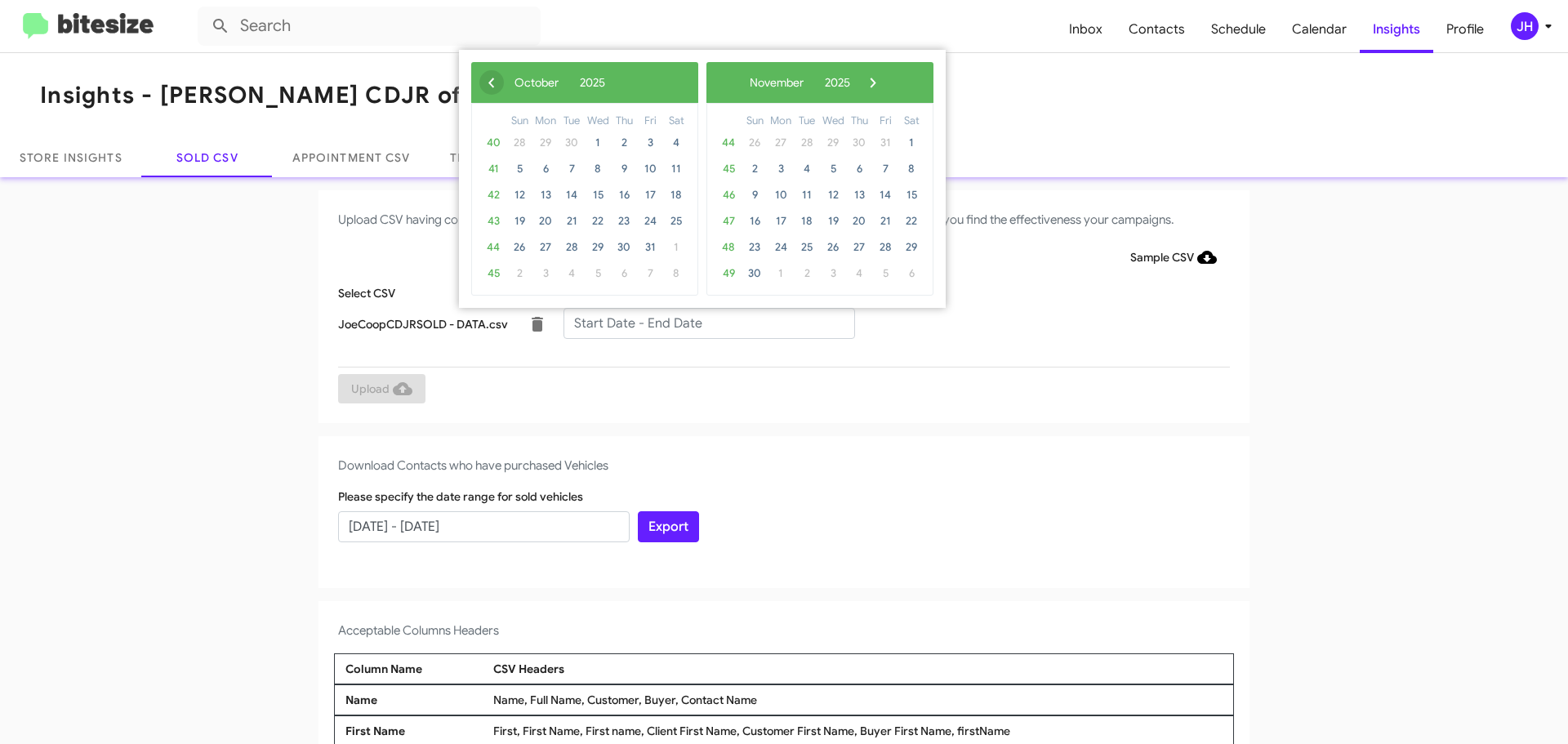
click at [482, 87] on span "‹" at bounding box center [491, 82] width 25 height 25
click at [540, 173] on span "8" at bounding box center [545, 169] width 26 height 26
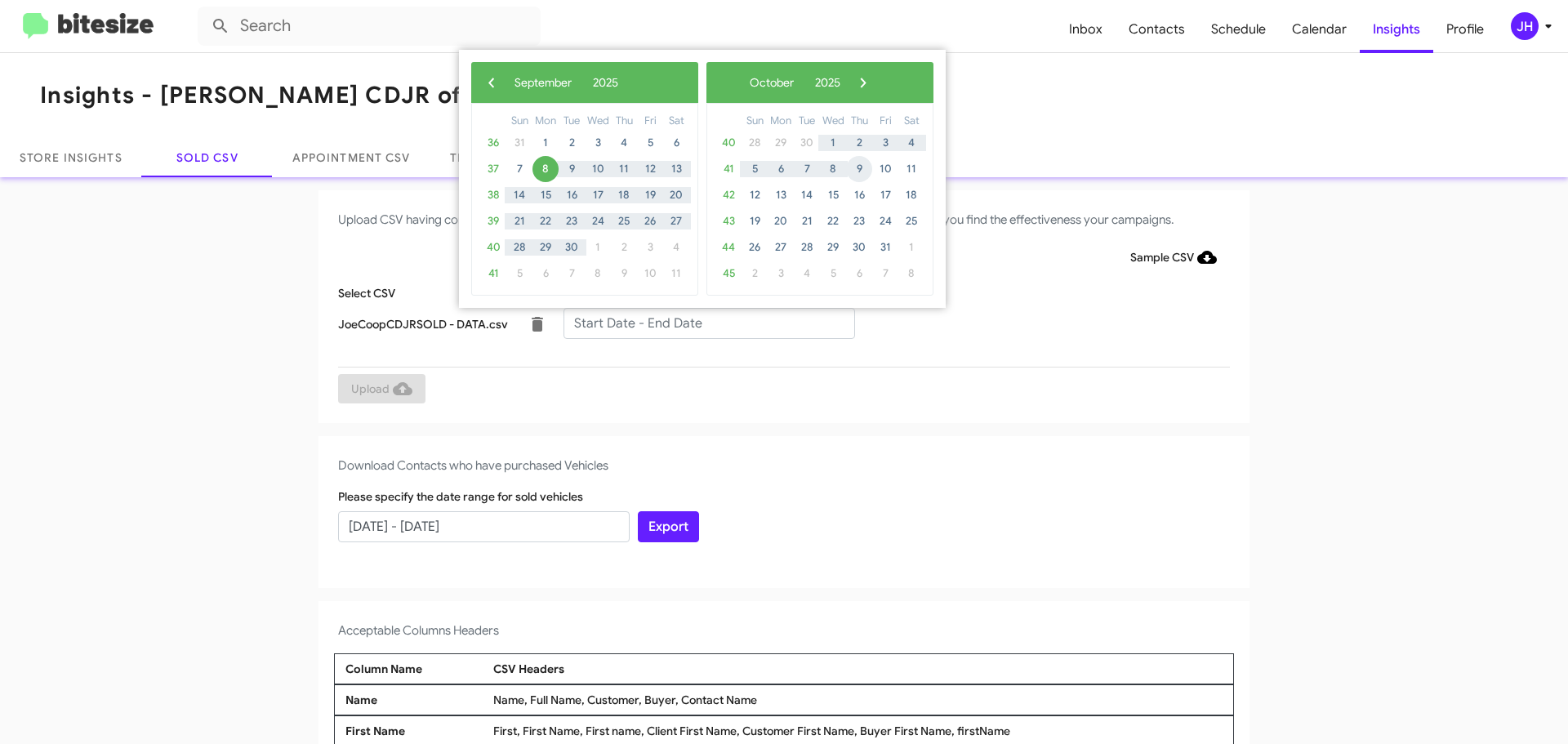
click at [857, 162] on span "9" at bounding box center [859, 169] width 26 height 26
type input "[DATE] - [DATE]"
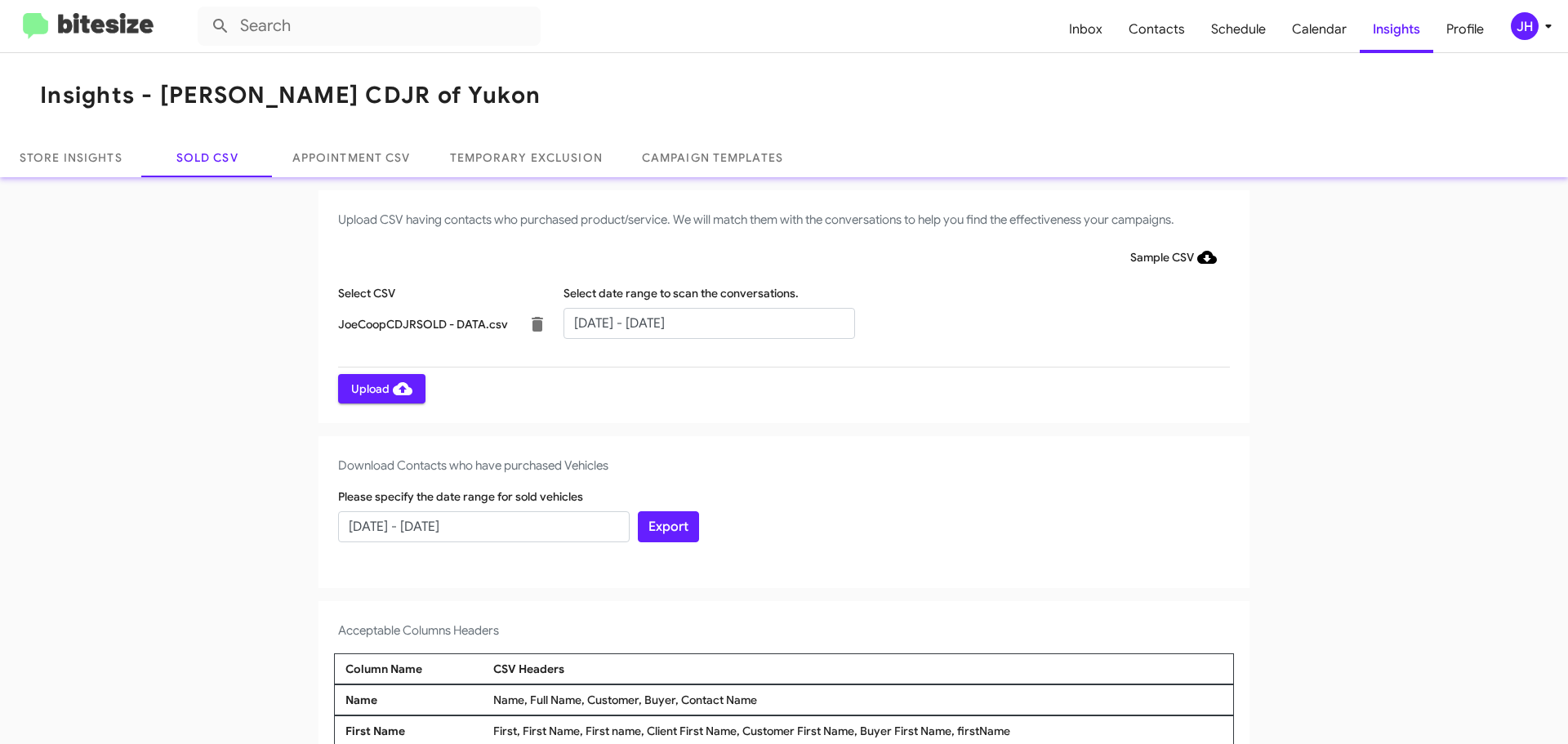
click at [402, 397] on icon at bounding box center [402, 388] width 20 height 20
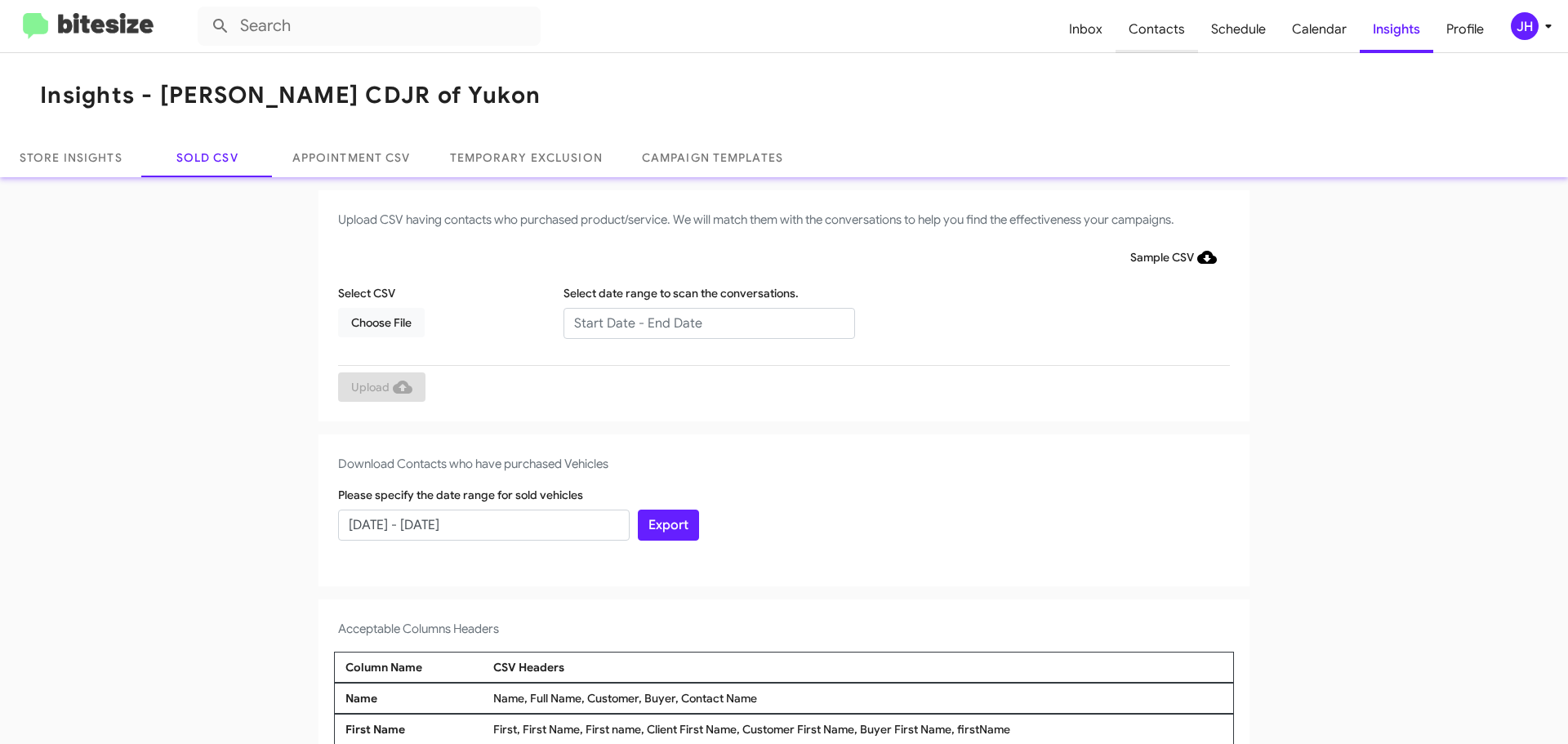
click at [1162, 19] on span "Contacts" at bounding box center [1157, 30] width 83 height 48
type input "in:groups"
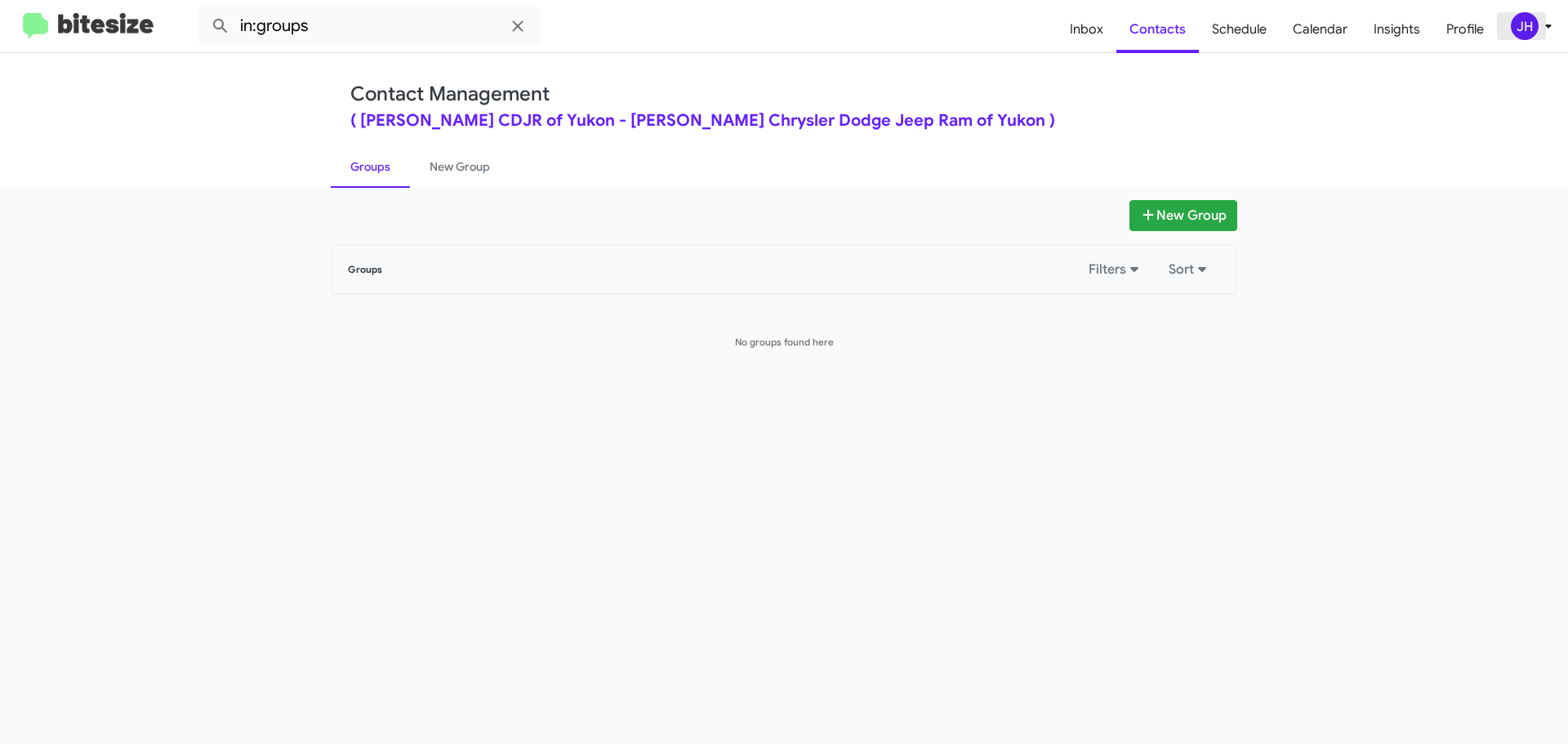
click at [1511, 26] on div "JH" at bounding box center [1524, 26] width 28 height 28
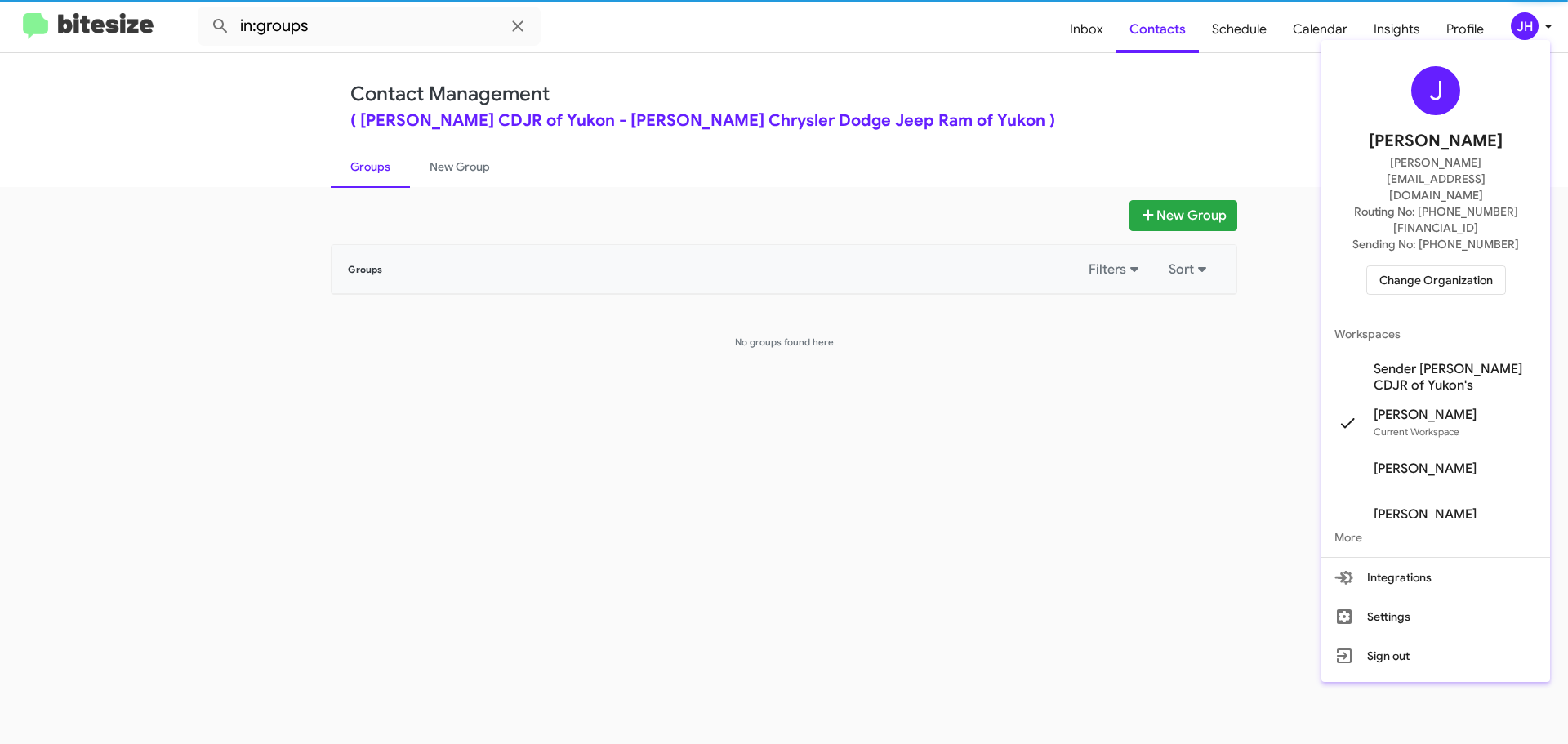
click at [1430, 361] on span "Sender Joe Cooper CDJR of Yukon's" at bounding box center [1455, 377] width 163 height 32
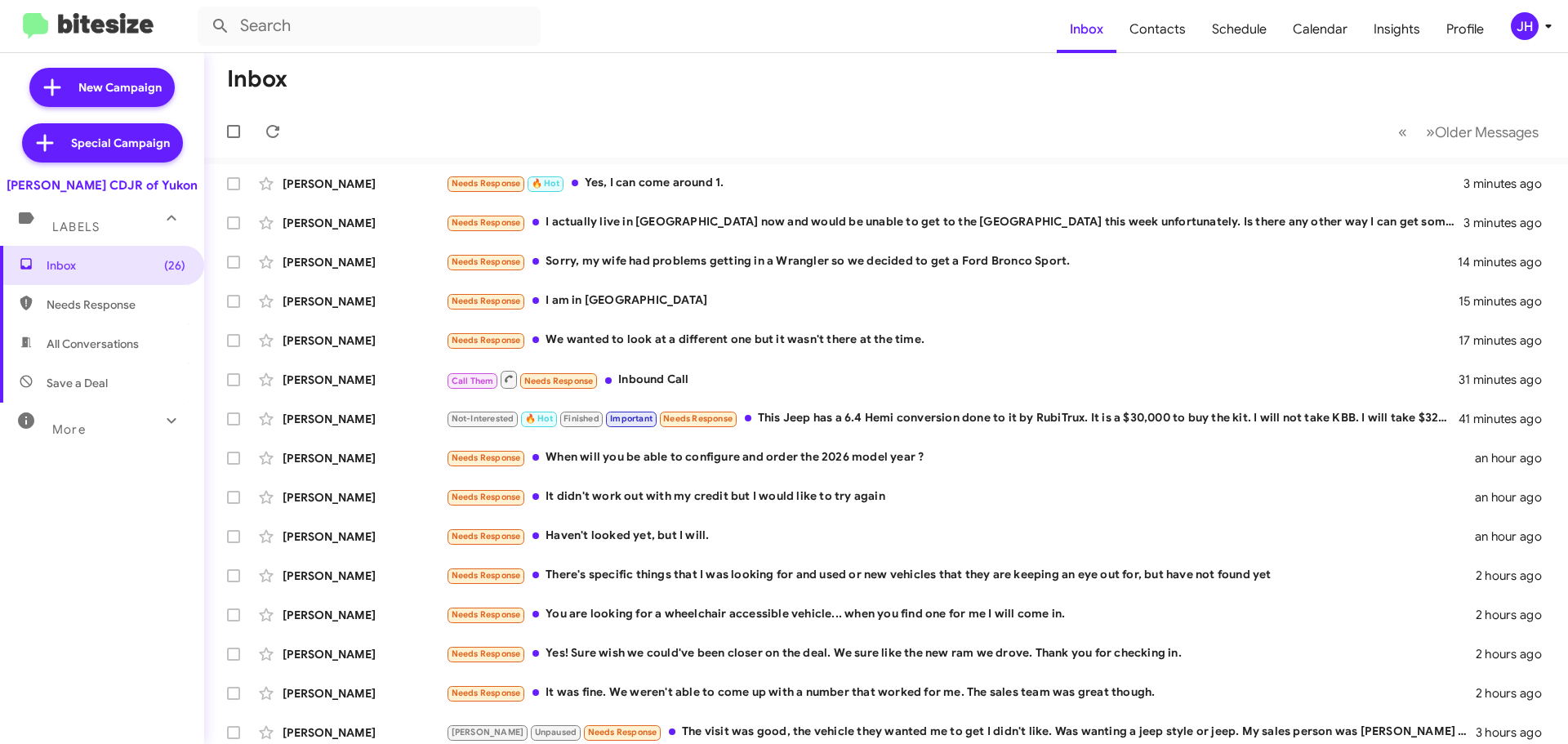
click at [106, 439] on mat-expansion-panel-header "More" at bounding box center [102, 422] width 204 height 39
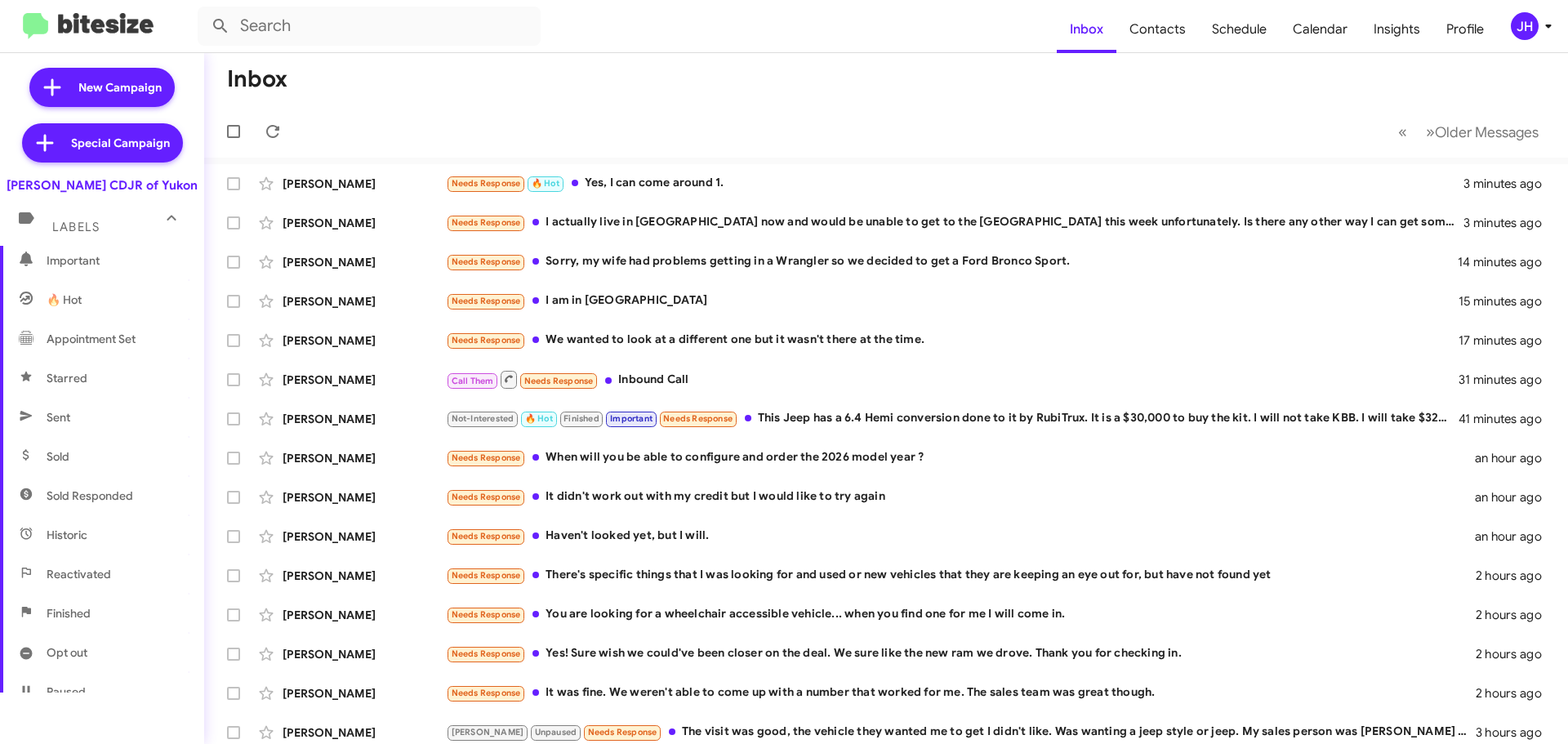
scroll to position [245, 0]
click at [92, 417] on span "Sold" at bounding box center [102, 426] width 204 height 39
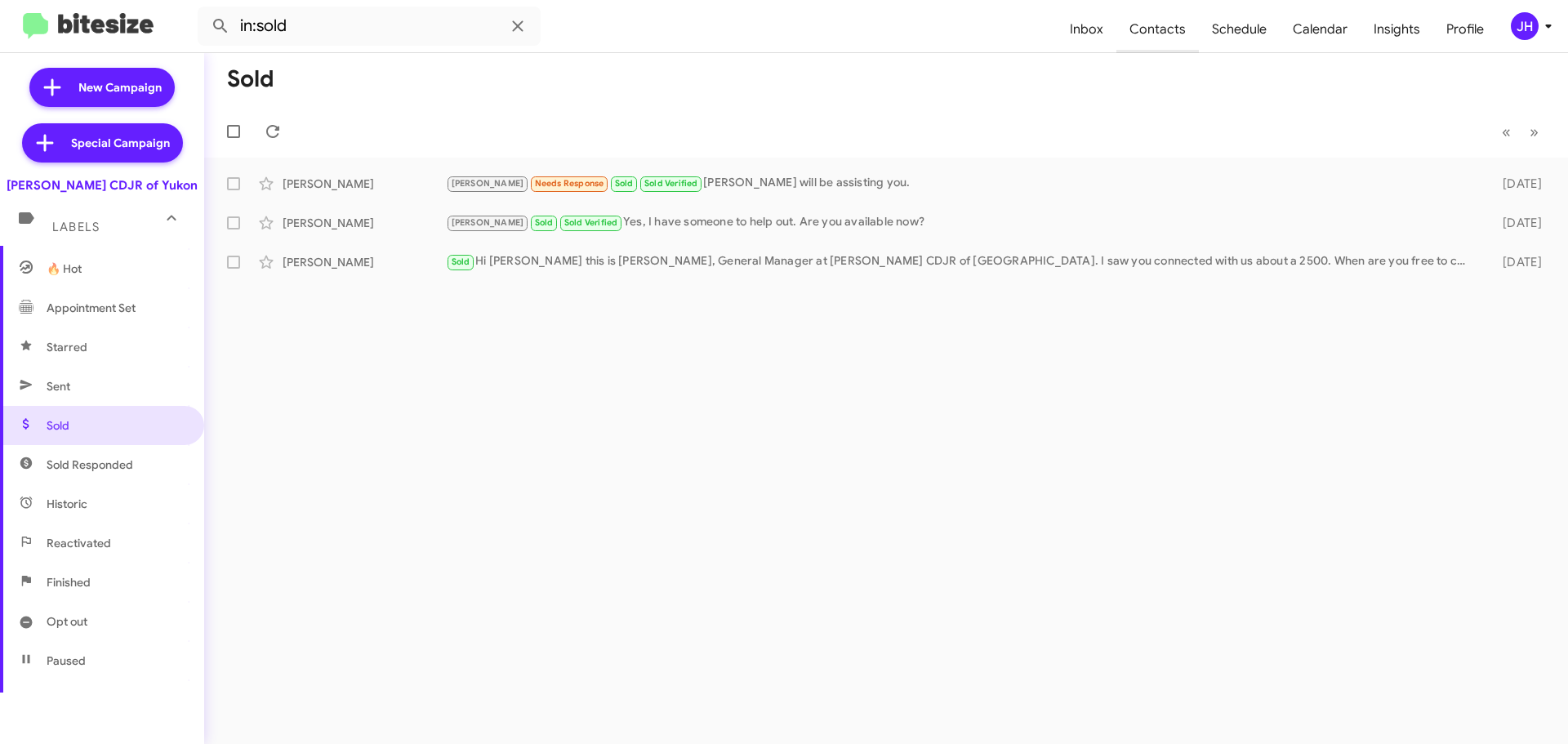
click at [1148, 8] on span "Contacts" at bounding box center [1158, 30] width 83 height 48
type input "in:groups"
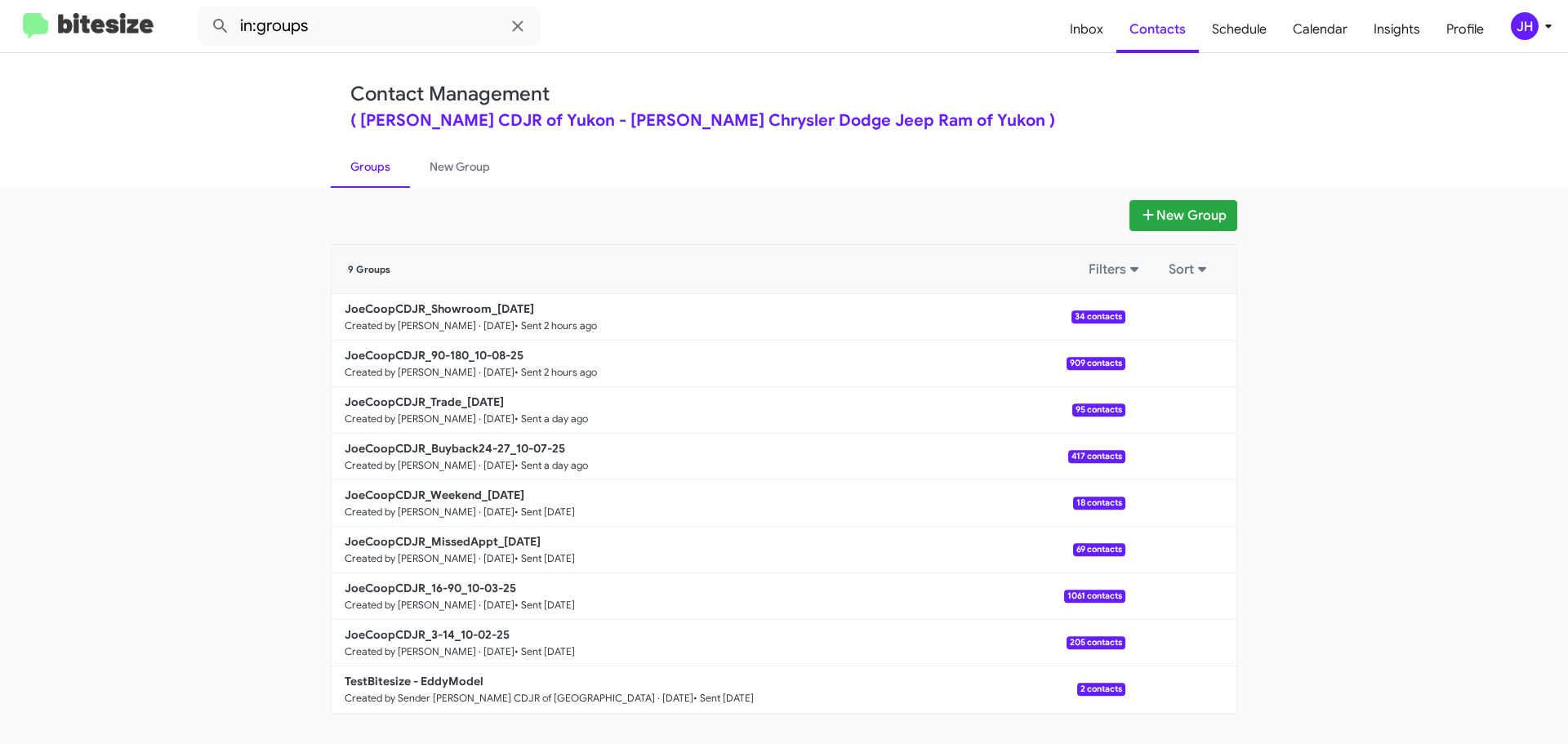
click at [1539, 25] on icon at bounding box center [1548, 26] width 20 height 20
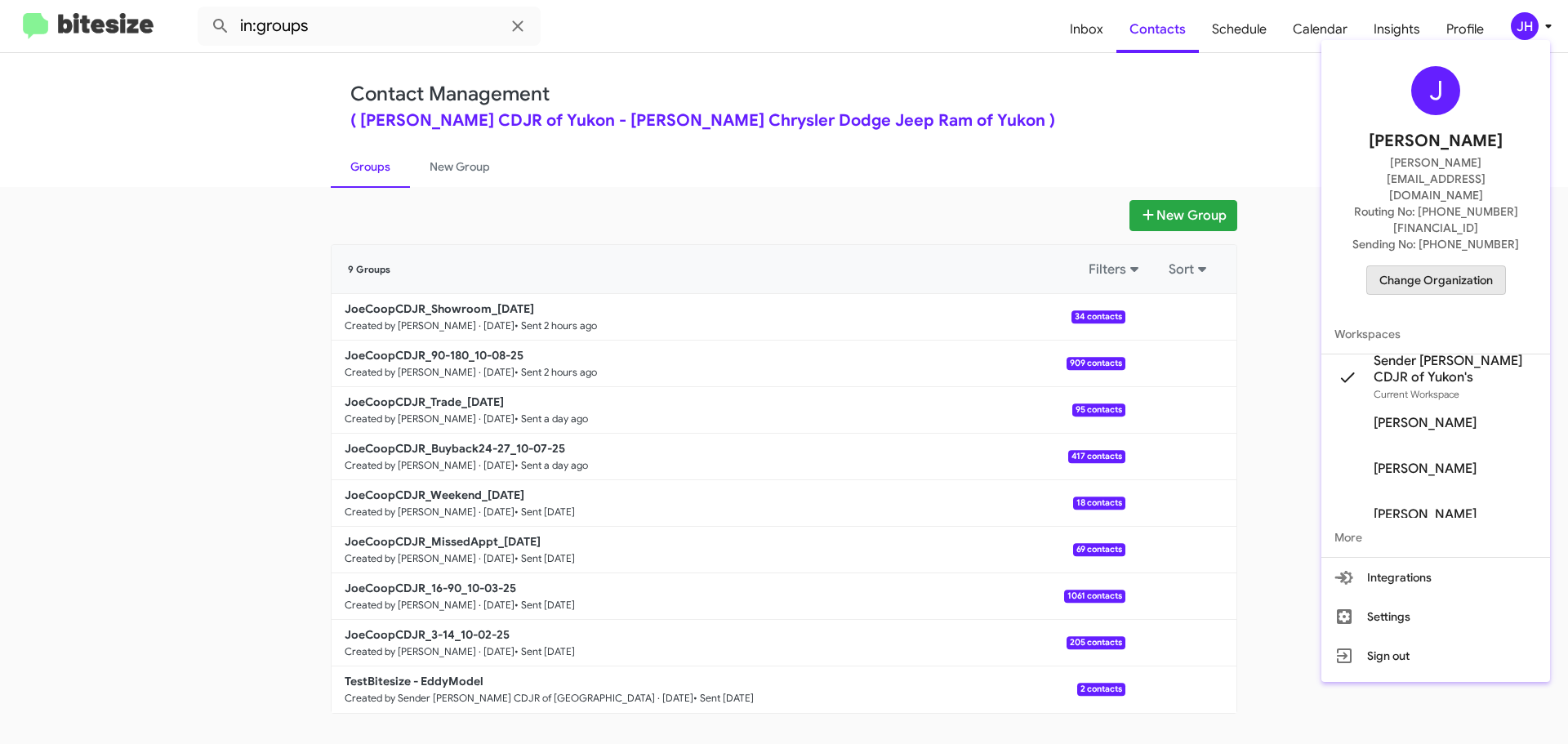
click at [1449, 266] on span "Change Organization" at bounding box center [1436, 280] width 113 height 28
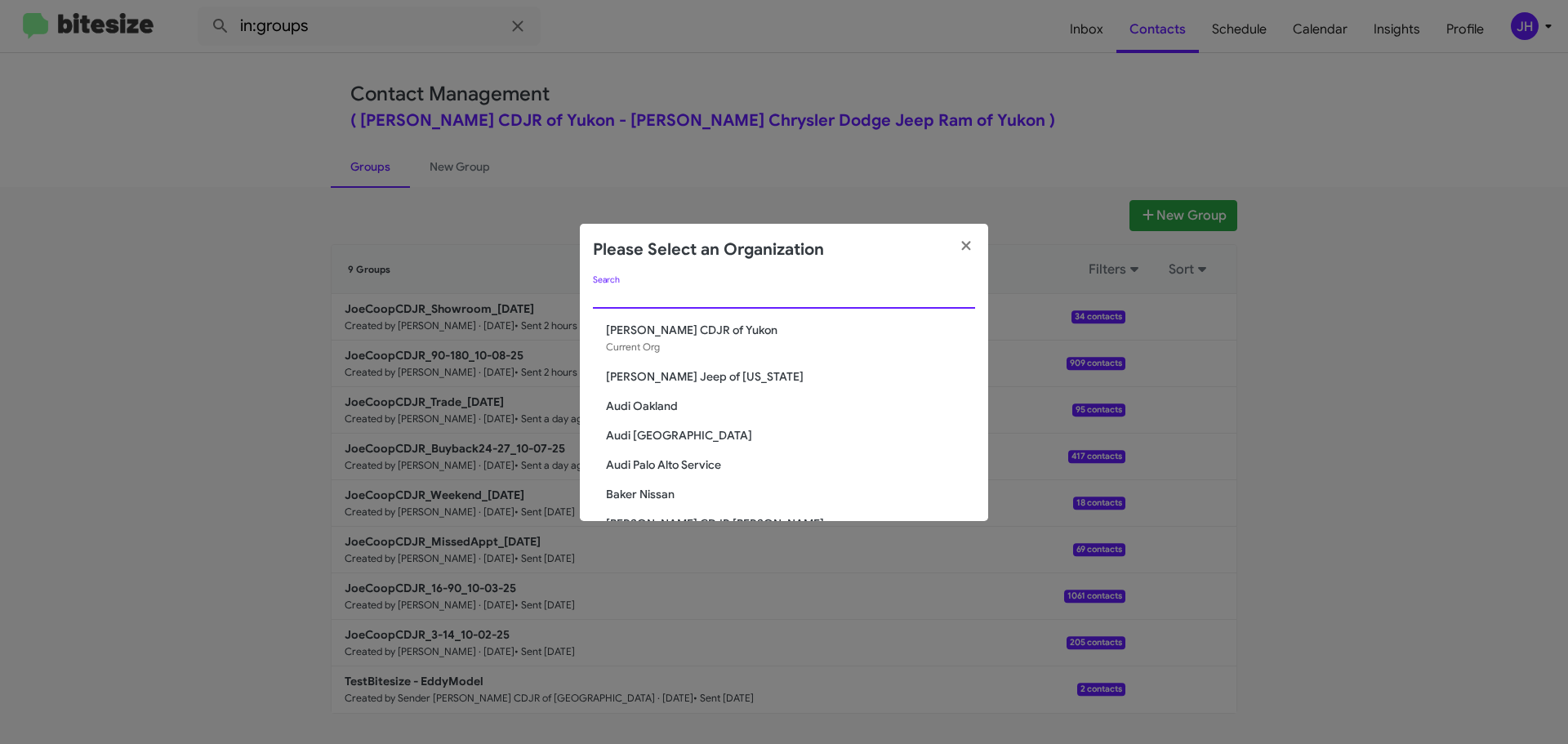
click at [651, 301] on input "Search" at bounding box center [784, 296] width 382 height 13
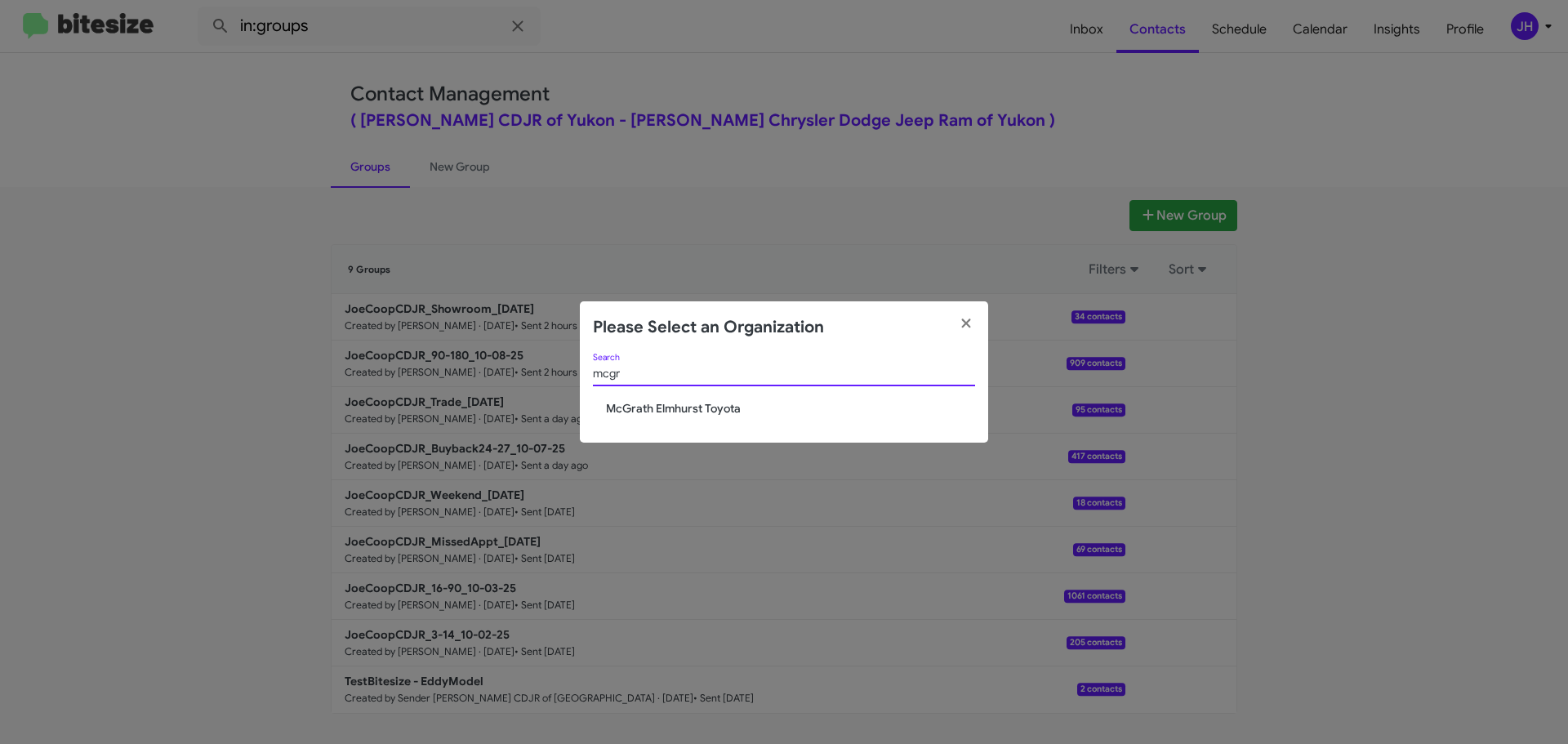
type input "mcgr"
click at [668, 400] on span "McGrath Elmhurst Toyota" at bounding box center [790, 408] width 369 height 16
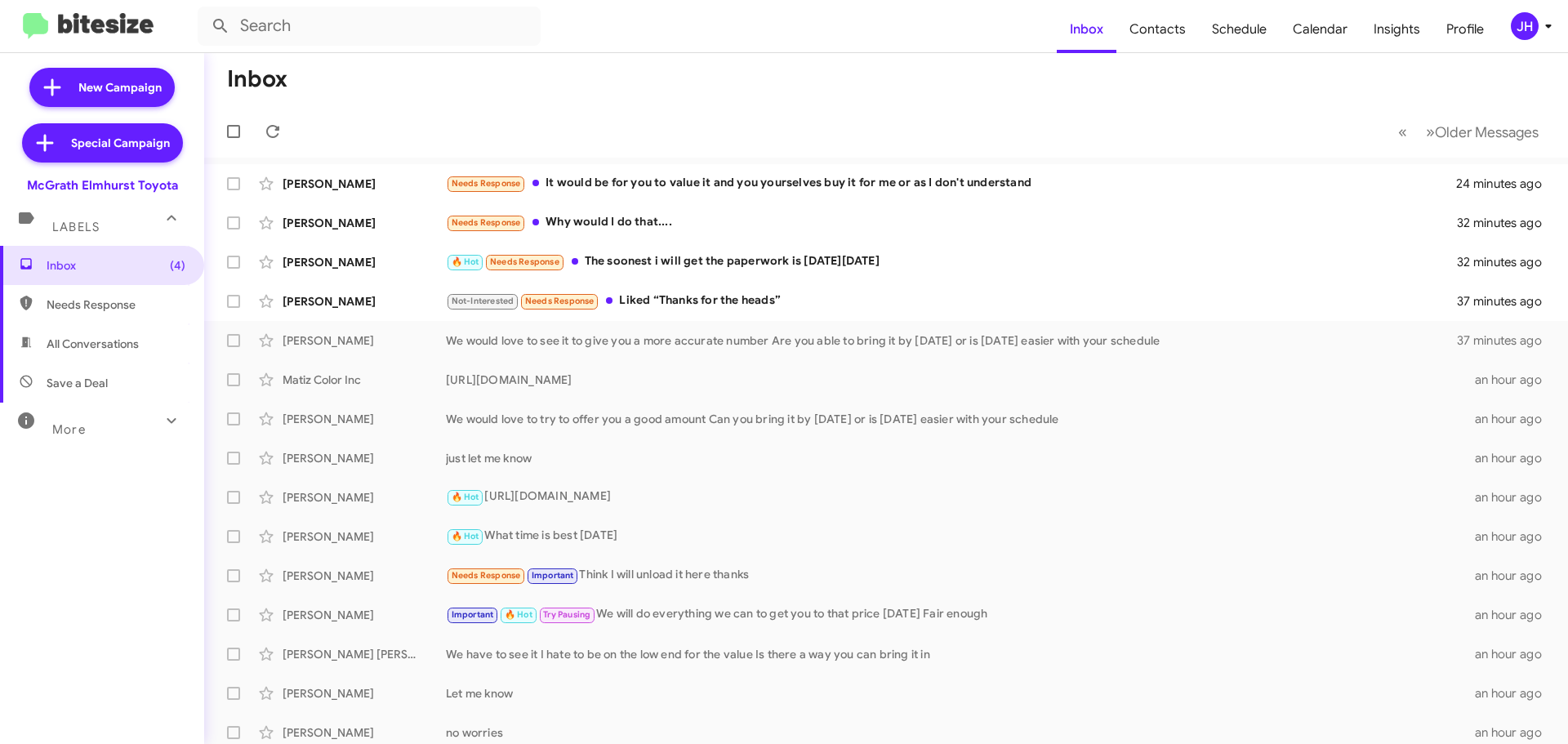
click at [1525, 27] on div "JH" at bounding box center [1524, 26] width 28 height 28
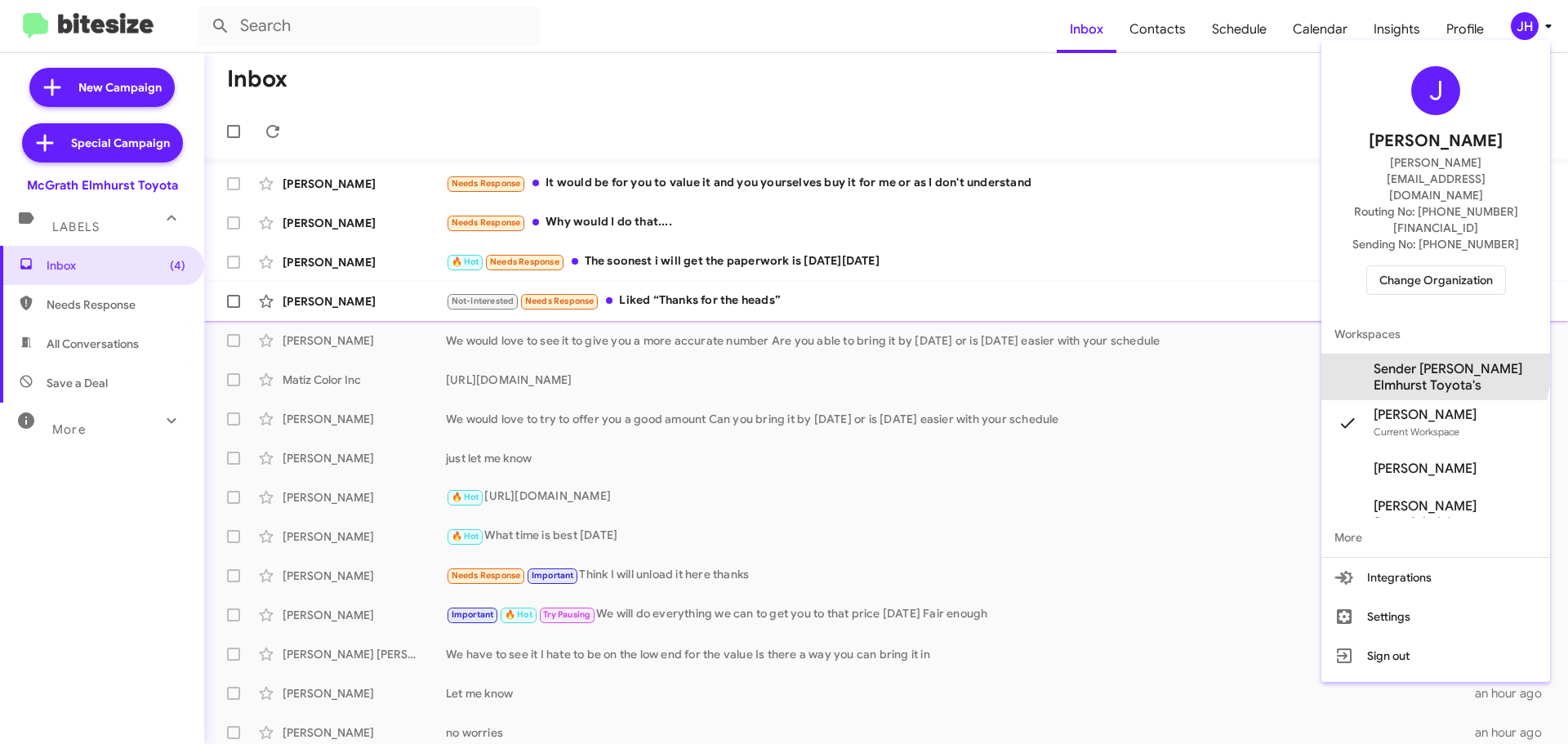
click at [1433, 361] on span "Sender McGrath Elmhurst Toyota's" at bounding box center [1455, 377] width 163 height 32
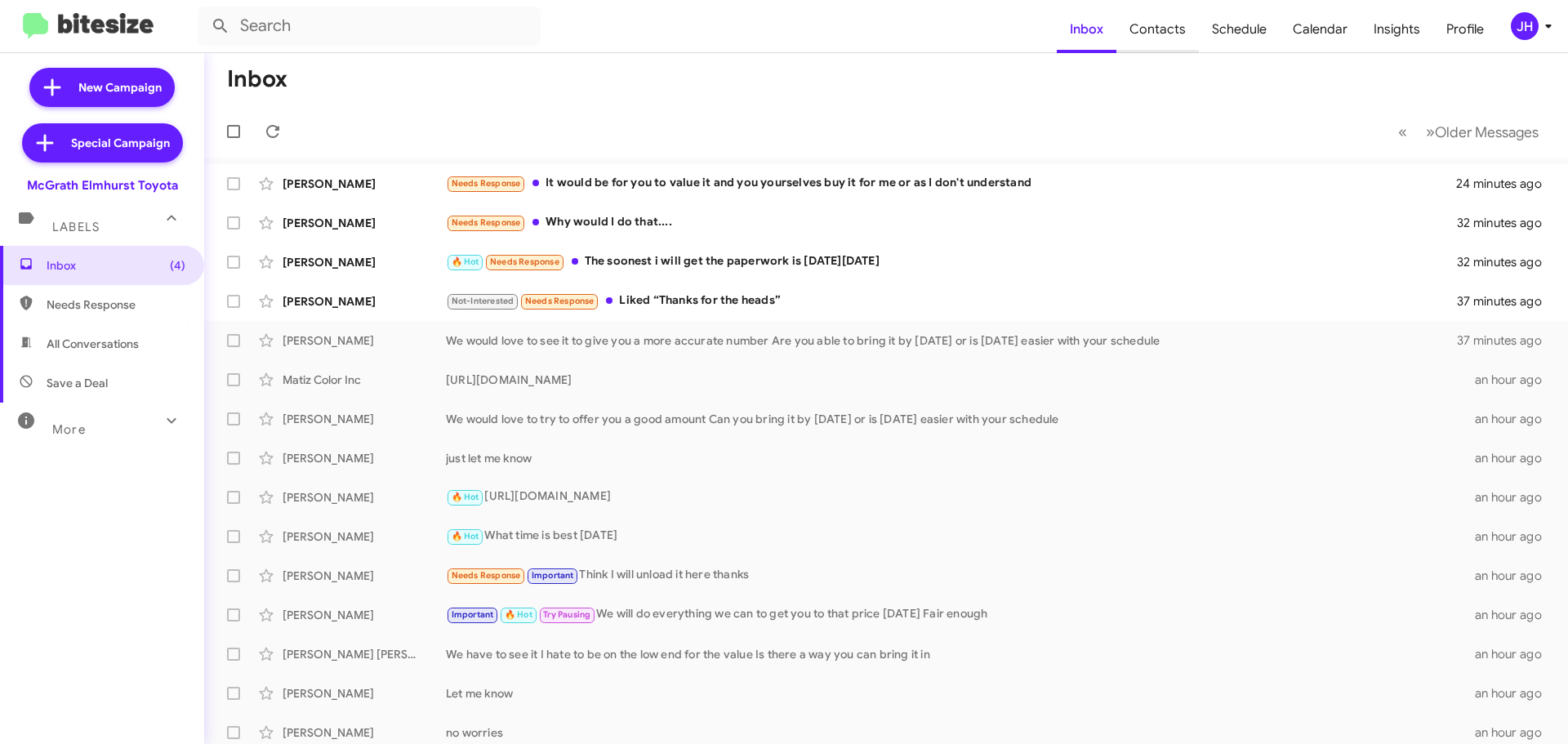
click at [1183, 30] on span "Contacts" at bounding box center [1158, 30] width 83 height 48
type input "in:groups"
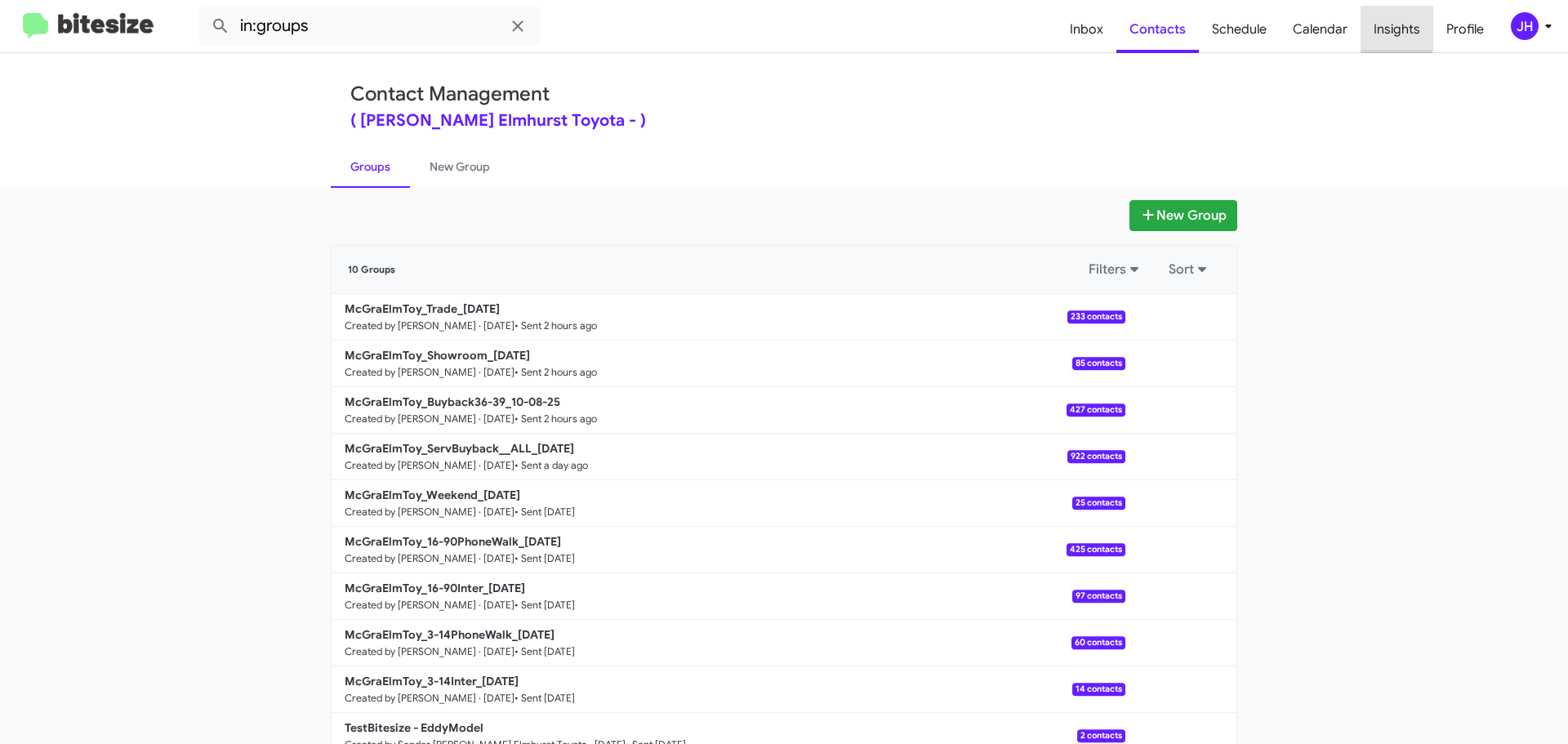
click at [1386, 27] on span "Insights" at bounding box center [1397, 30] width 73 height 48
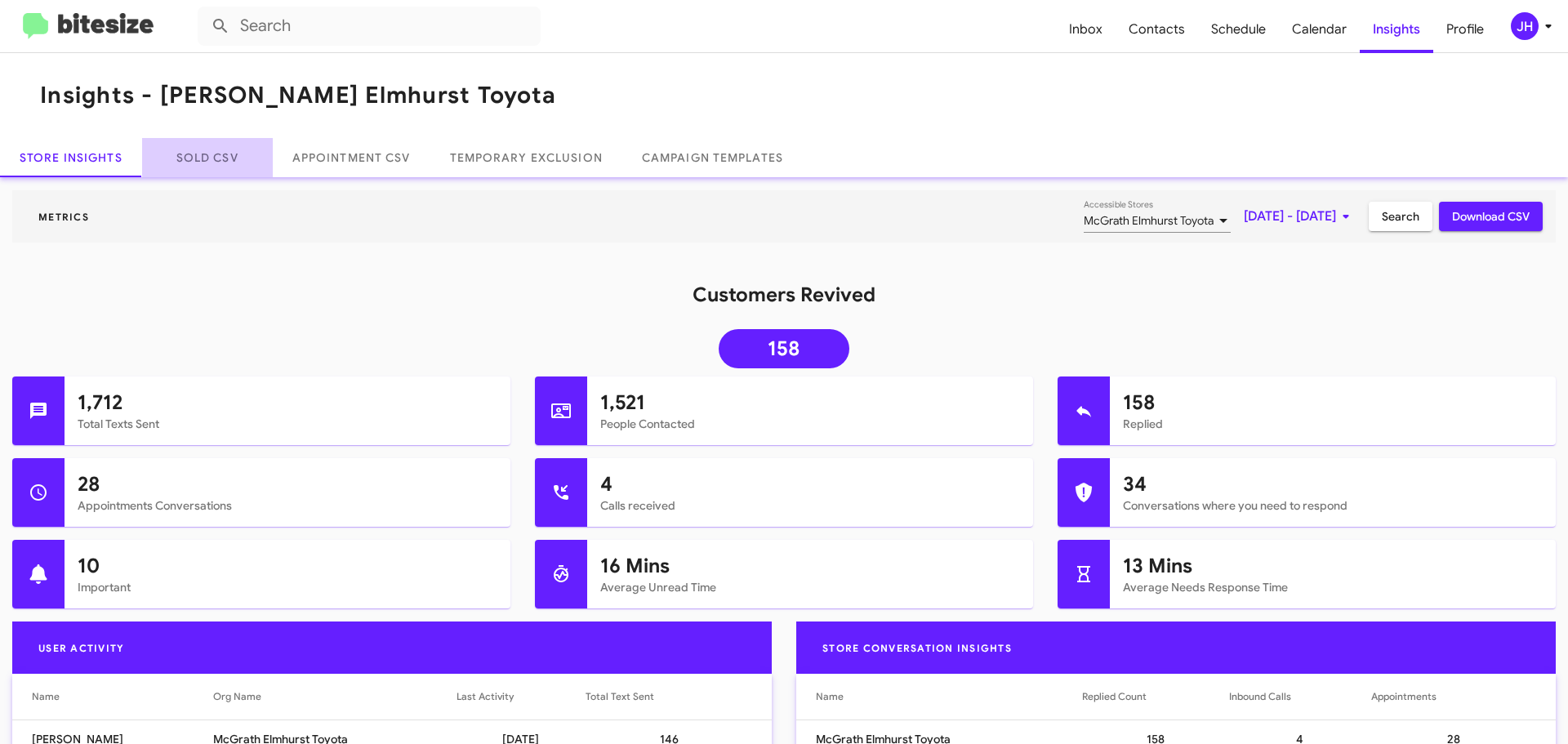
click at [208, 163] on link "Sold CSV" at bounding box center [207, 158] width 131 height 39
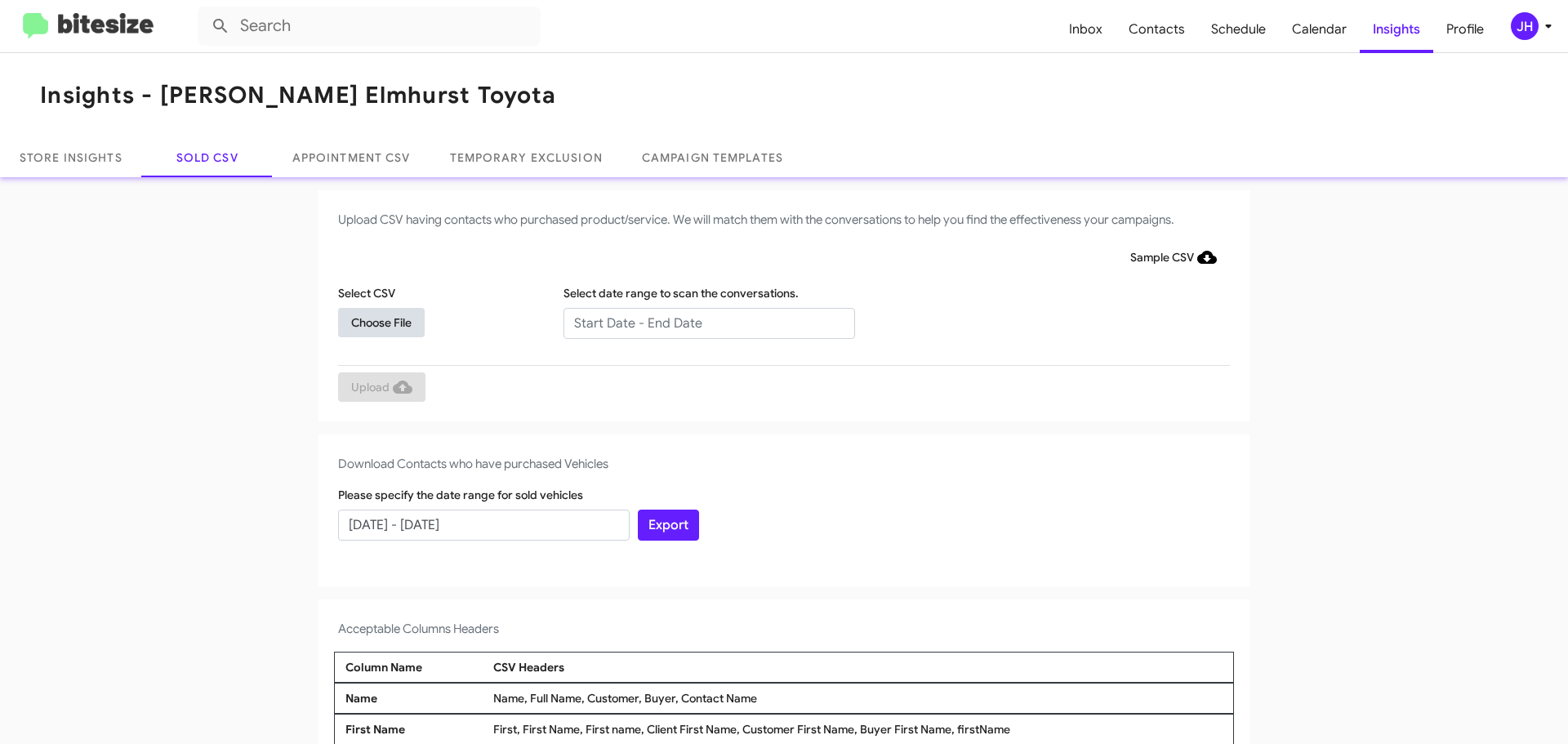
click at [377, 328] on span "Choose File" at bounding box center [381, 323] width 61 height 29
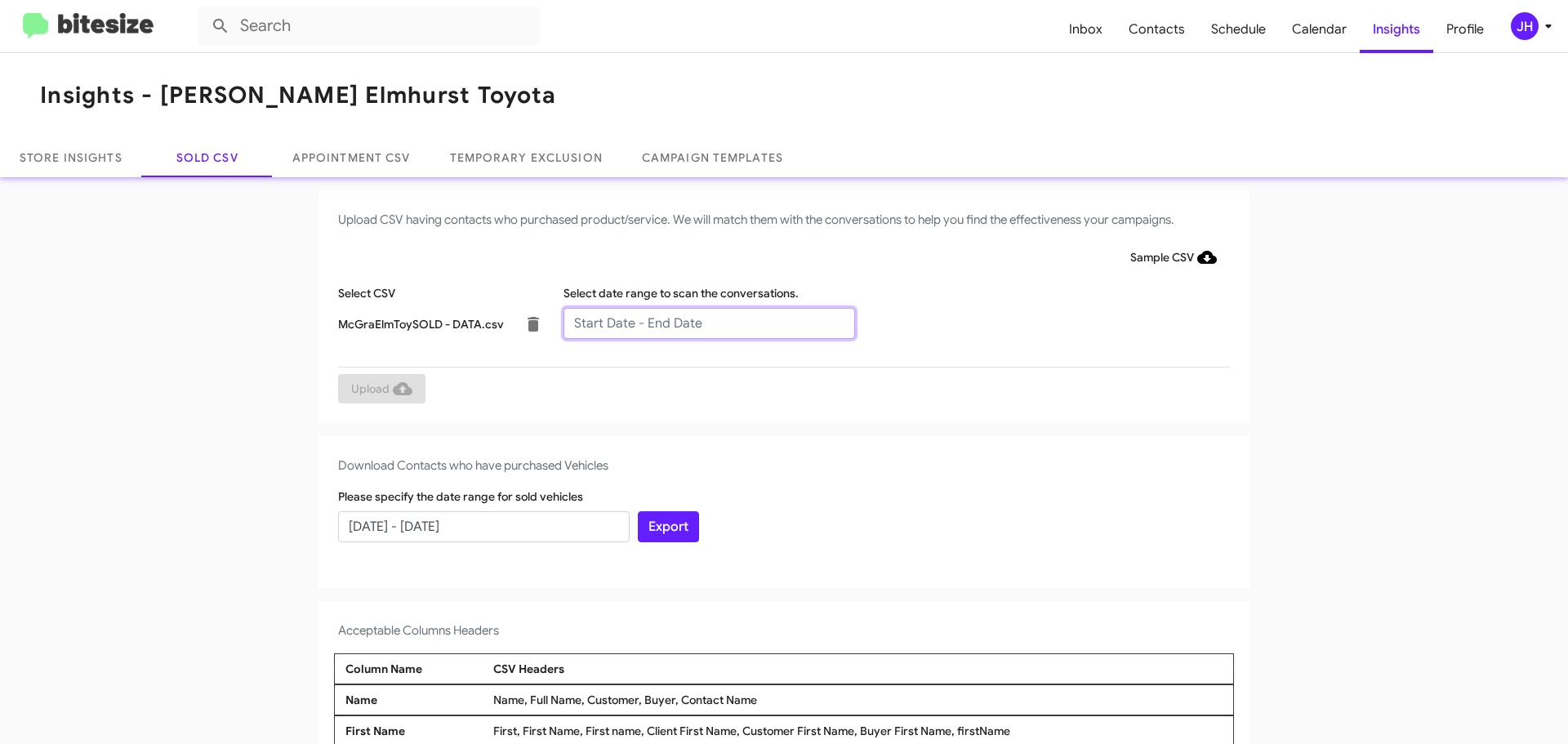
click at [645, 335] on input "text" at bounding box center [710, 323] width 292 height 31
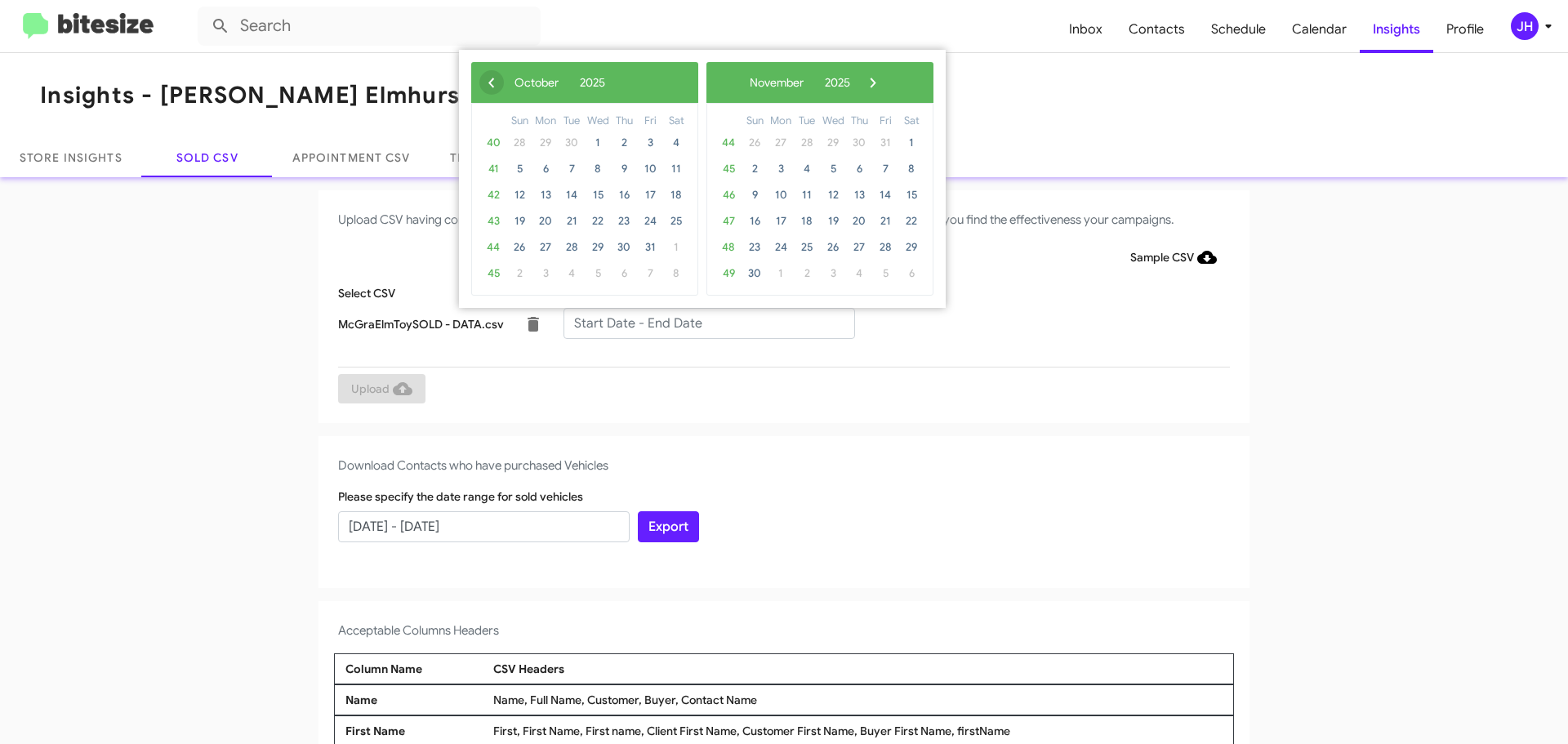
click at [493, 86] on span "‹" at bounding box center [491, 82] width 25 height 25
click at [538, 172] on span "8" at bounding box center [545, 169] width 26 height 26
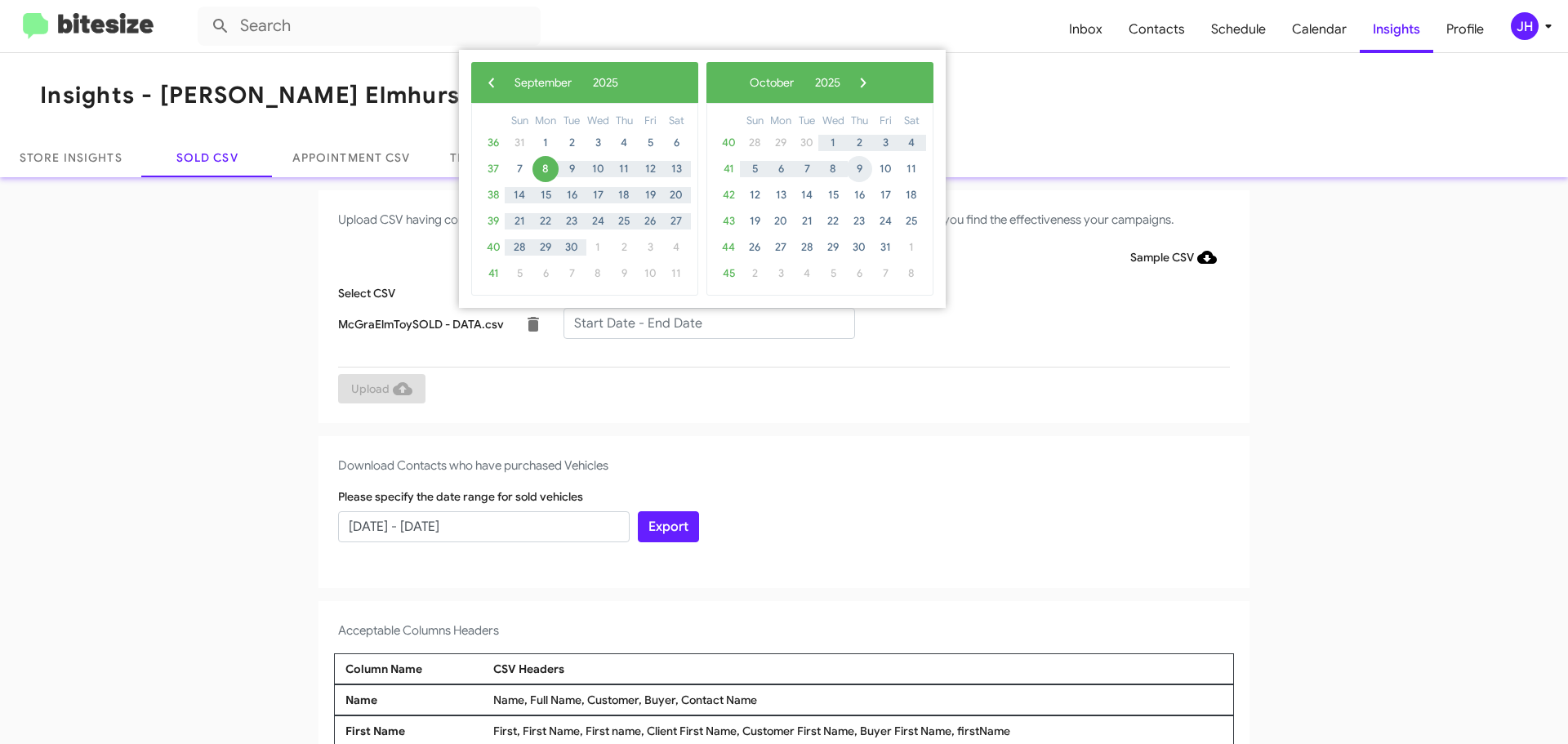
click at [852, 176] on span "9" at bounding box center [859, 169] width 26 height 26
type input "[DATE] - [DATE]"
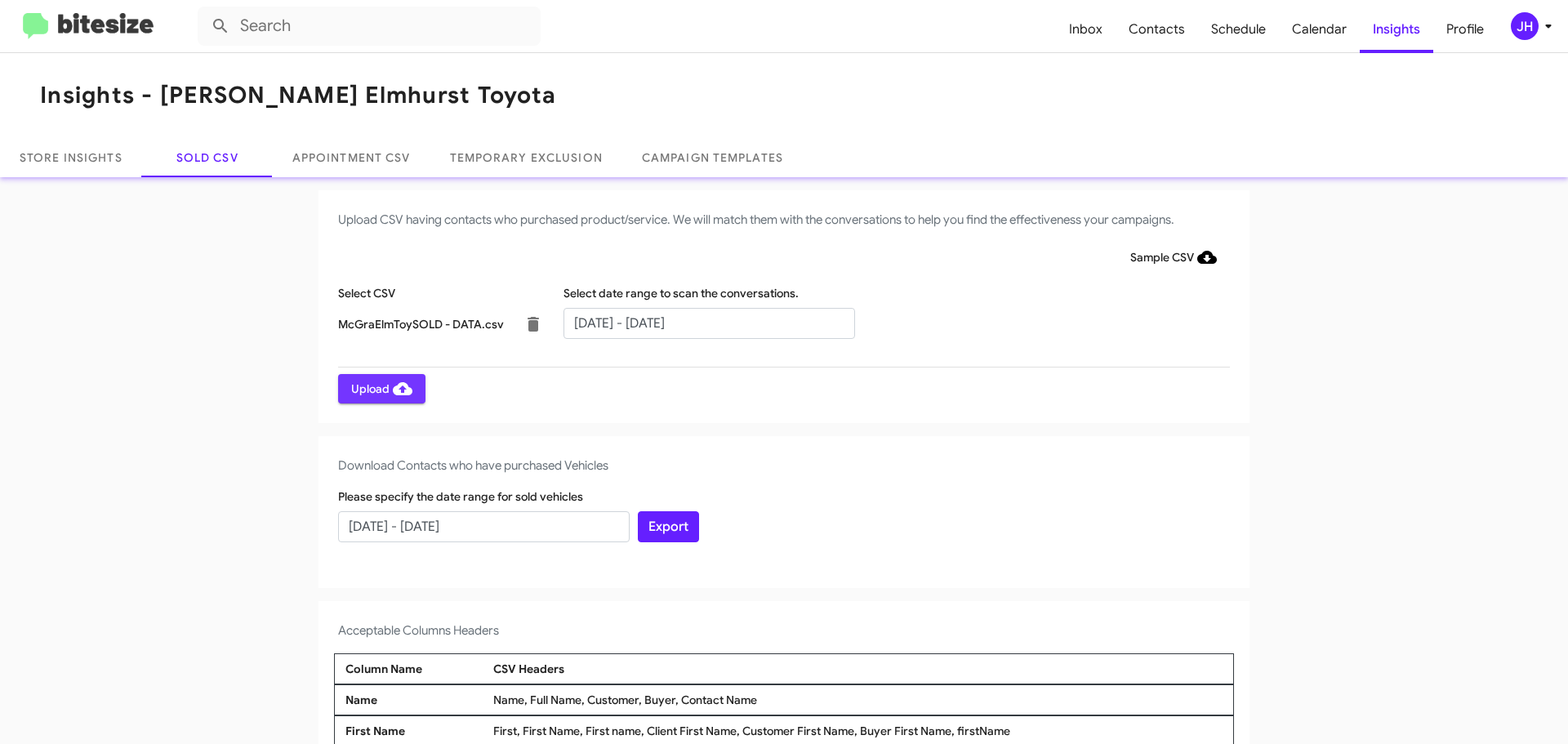
click at [380, 388] on span "Upload" at bounding box center [382, 388] width 61 height 29
